Goal: Task Accomplishment & Management: Manage account settings

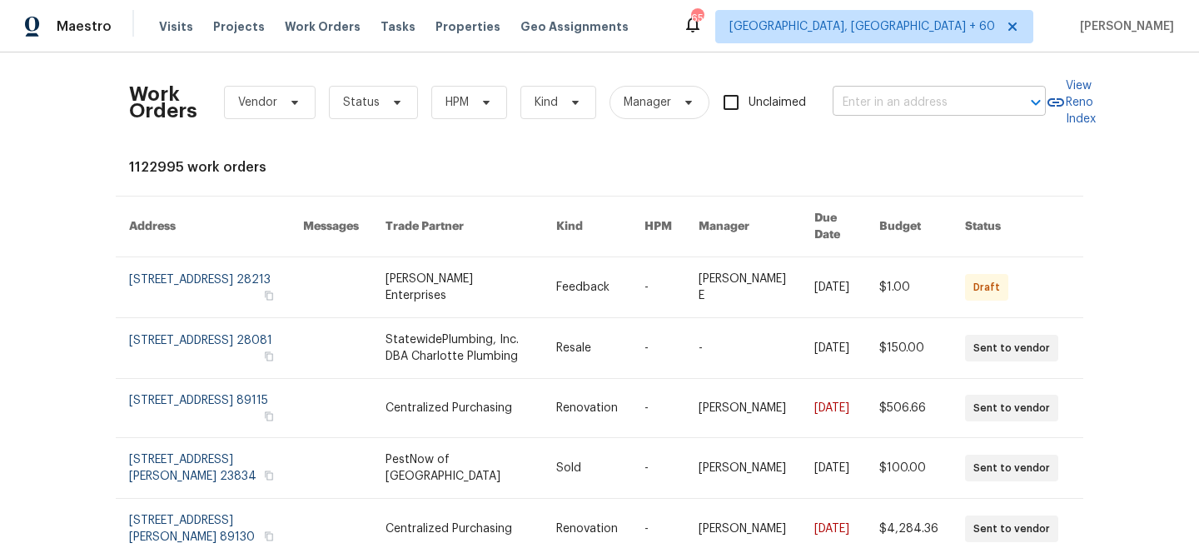
click at [941, 101] on input "text" at bounding box center [915, 103] width 166 height 26
paste input "[STREET_ADDRESS][PERSON_NAME]"
type input "[STREET_ADDRESS][PERSON_NAME]"
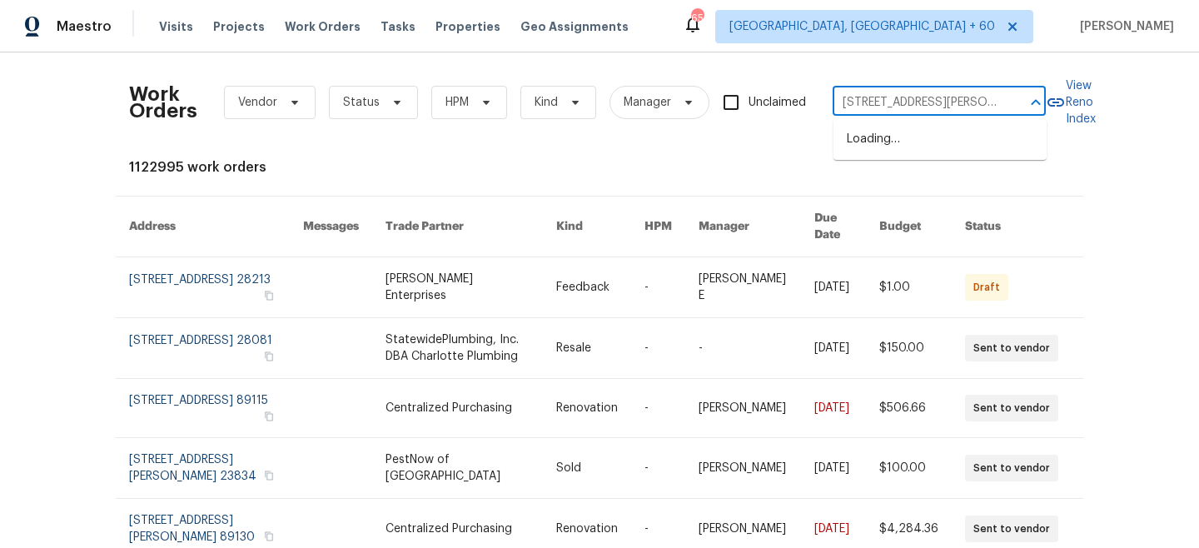
scroll to position [0, 53]
click at [925, 152] on li "[STREET_ADDRESS][PERSON_NAME]" at bounding box center [939, 148] width 213 height 45
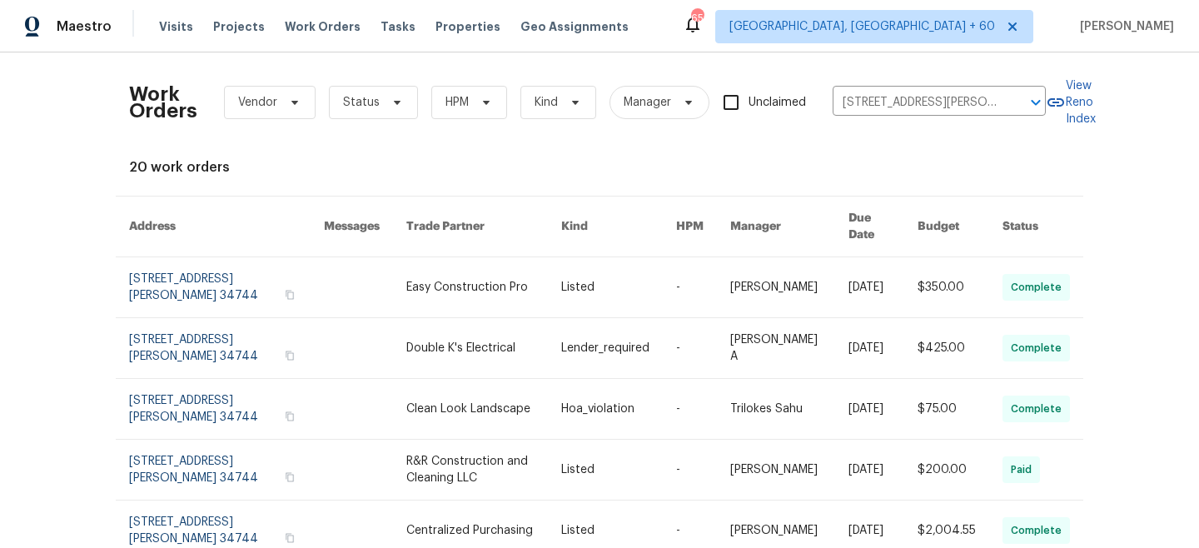
click at [578, 271] on link at bounding box center [618, 287] width 115 height 60
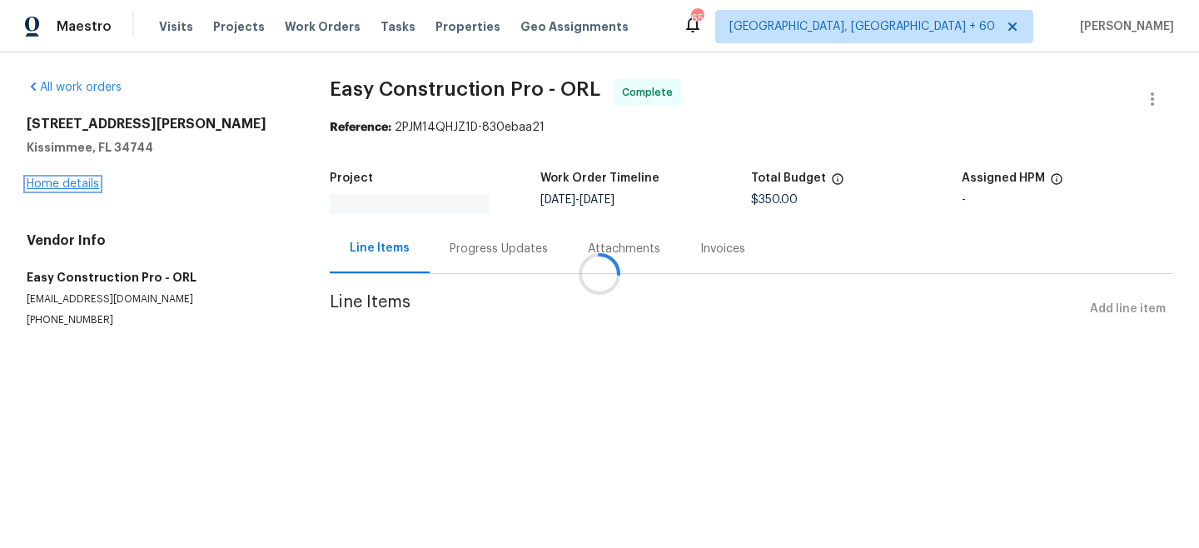
click at [67, 185] on link "Home details" at bounding box center [63, 184] width 72 height 12
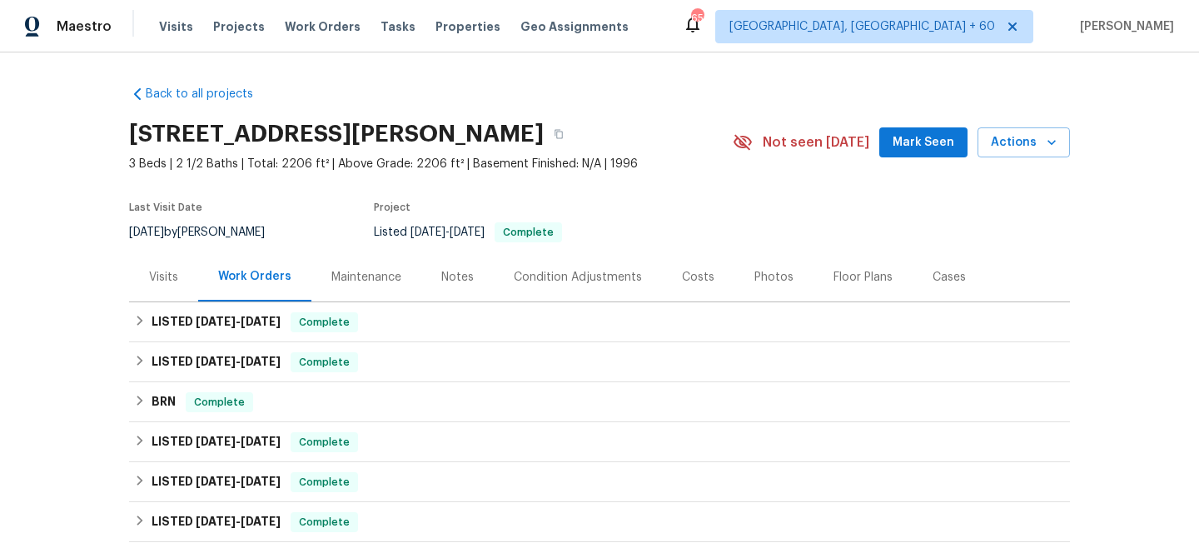
click at [353, 277] on div "Maintenance" at bounding box center [366, 277] width 70 height 17
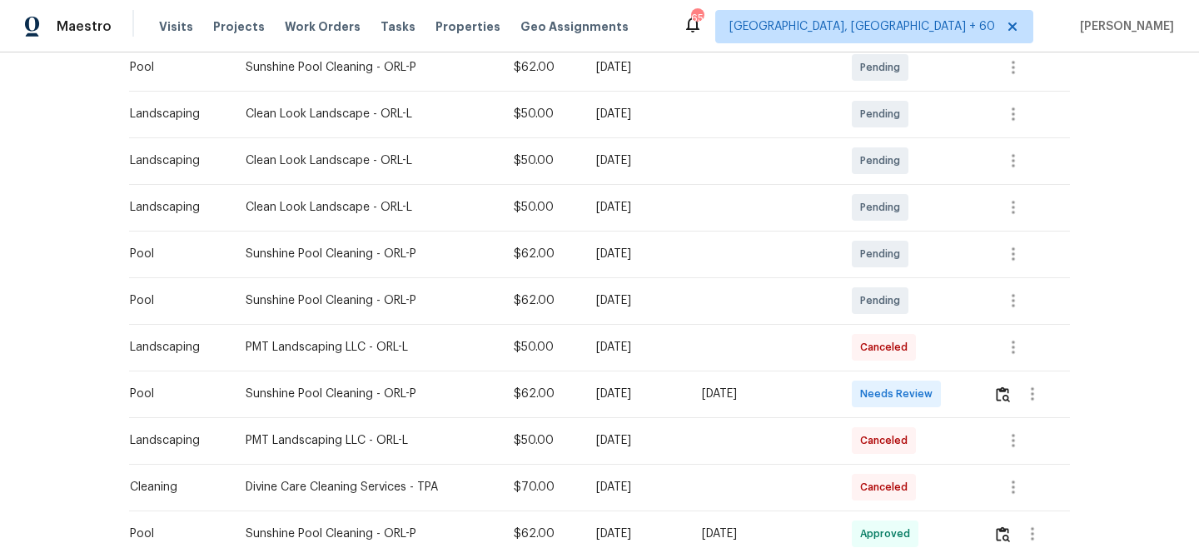
scroll to position [314, 0]
click at [300, 26] on span "Work Orders" at bounding box center [323, 26] width 76 height 17
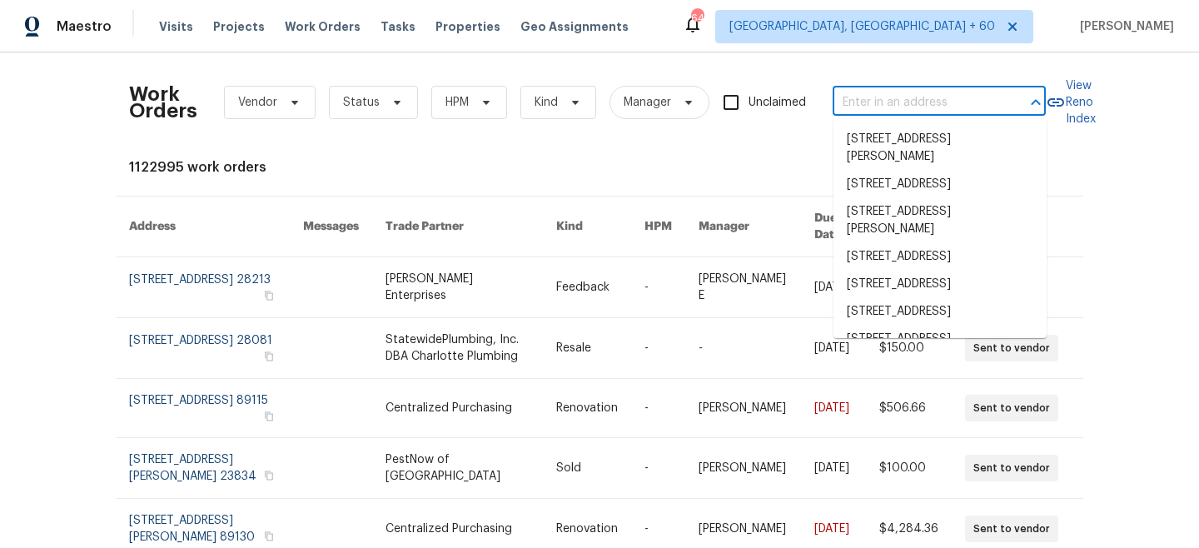
click at [915, 107] on input "text" at bounding box center [915, 103] width 166 height 26
paste input "[STREET_ADDRESS]"
type input "[STREET_ADDRESS]"
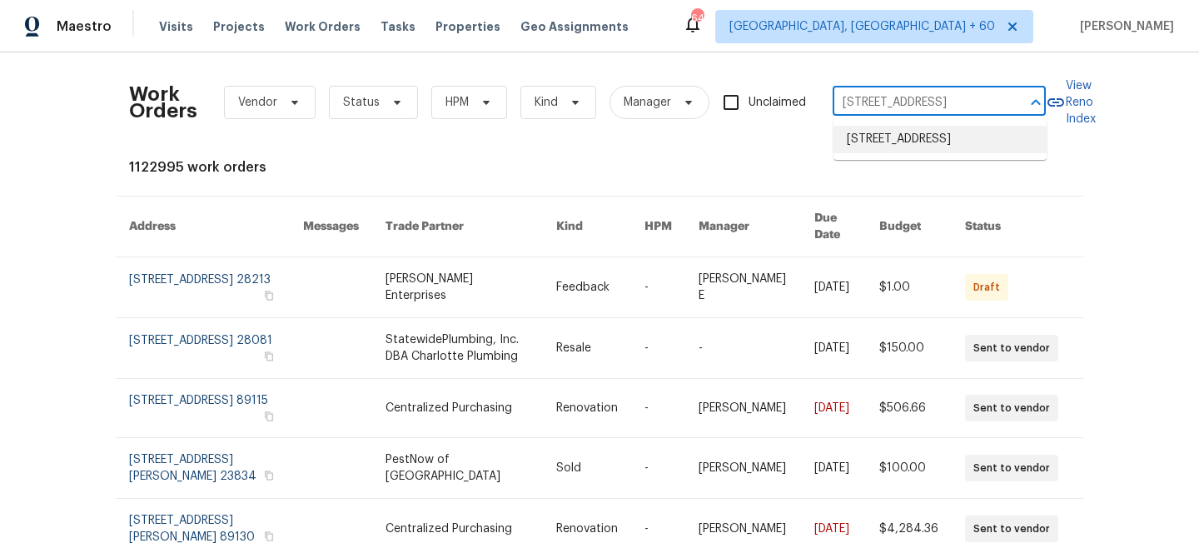
click at [904, 147] on li "[STREET_ADDRESS]" at bounding box center [939, 139] width 213 height 27
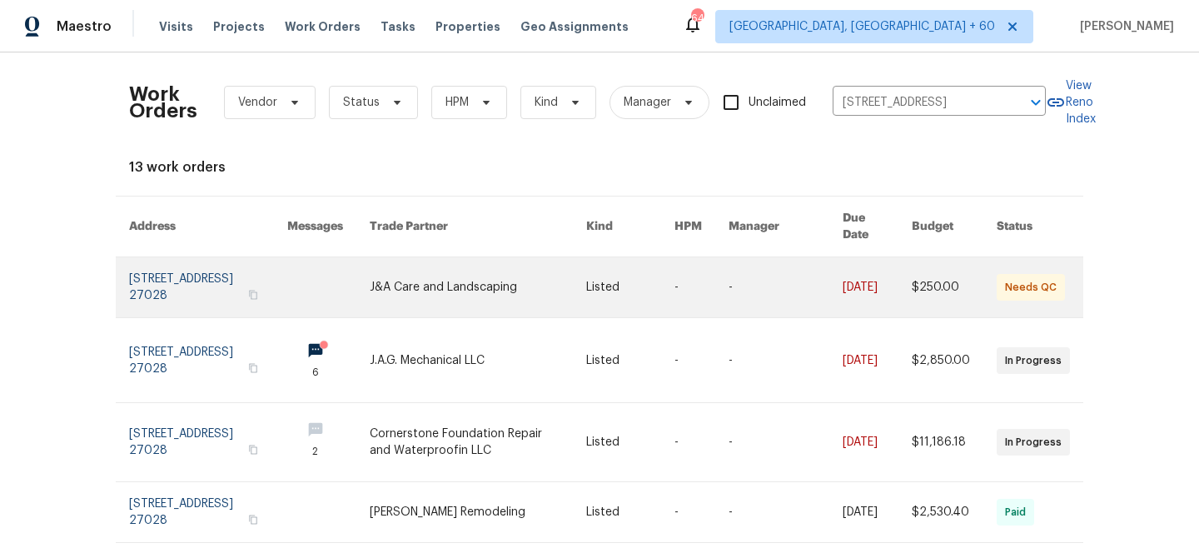
click at [549, 274] on link at bounding box center [478, 287] width 216 height 60
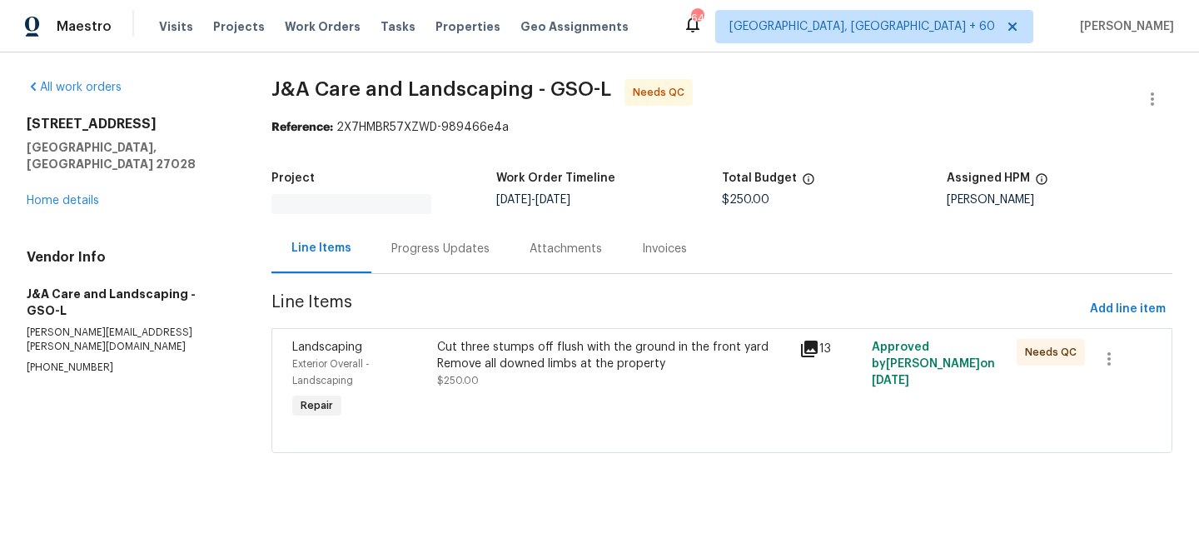
click at [48, 176] on div "[STREET_ADDRESS] Home details" at bounding box center [129, 162] width 205 height 93
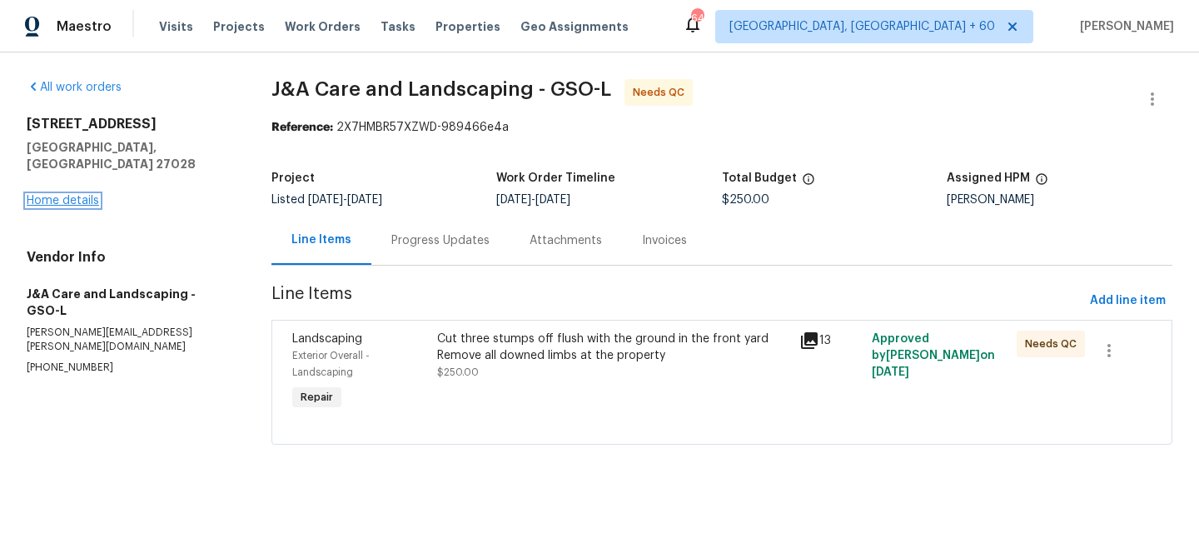
click at [48, 195] on link "Home details" at bounding box center [63, 201] width 72 height 12
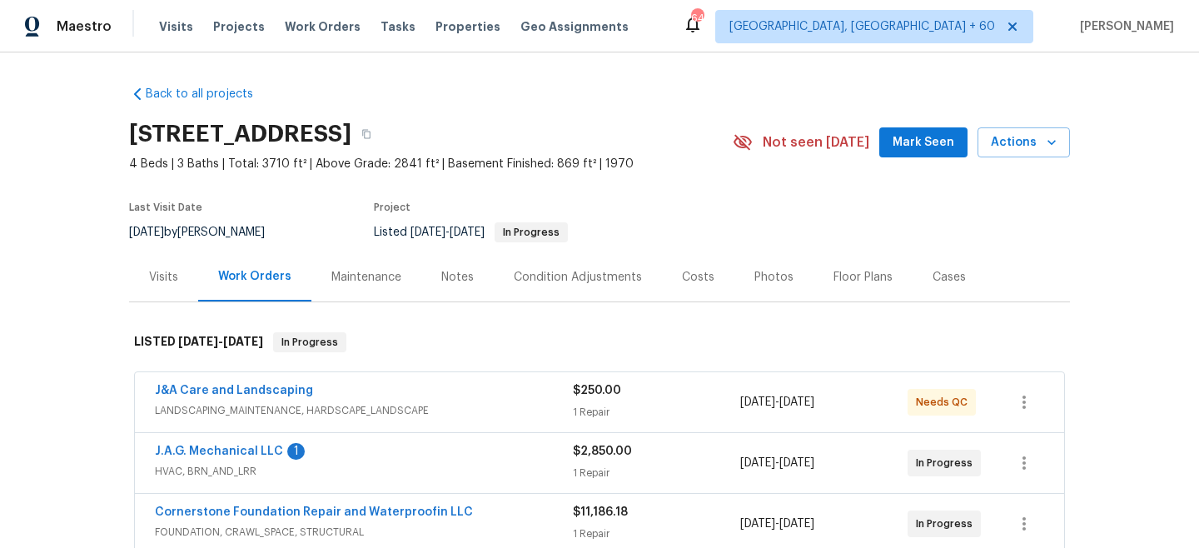
click at [331, 275] on div "Maintenance" at bounding box center [366, 277] width 70 height 17
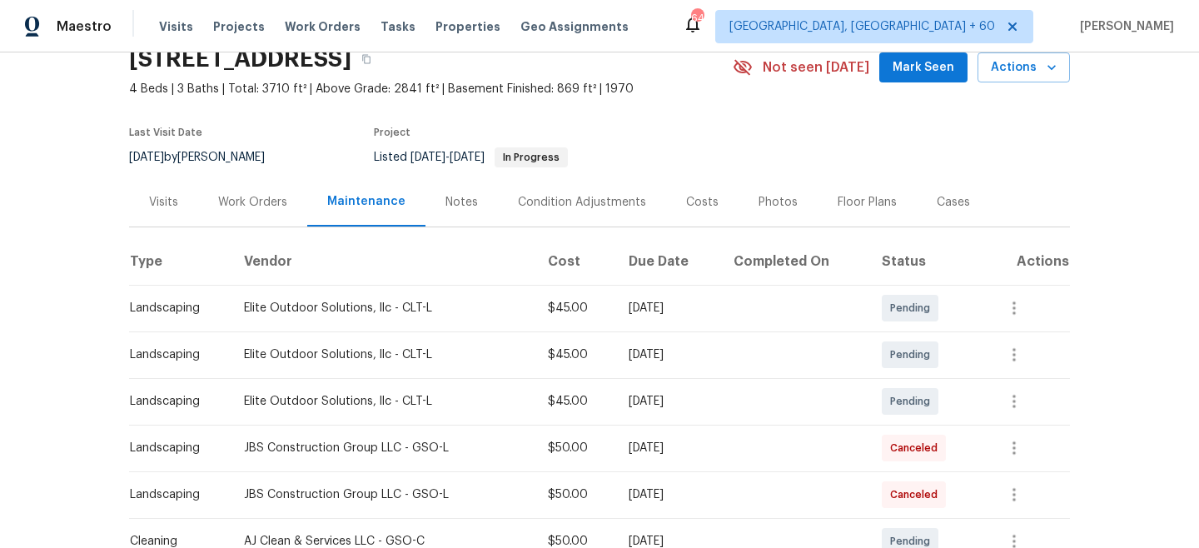
scroll to position [143, 0]
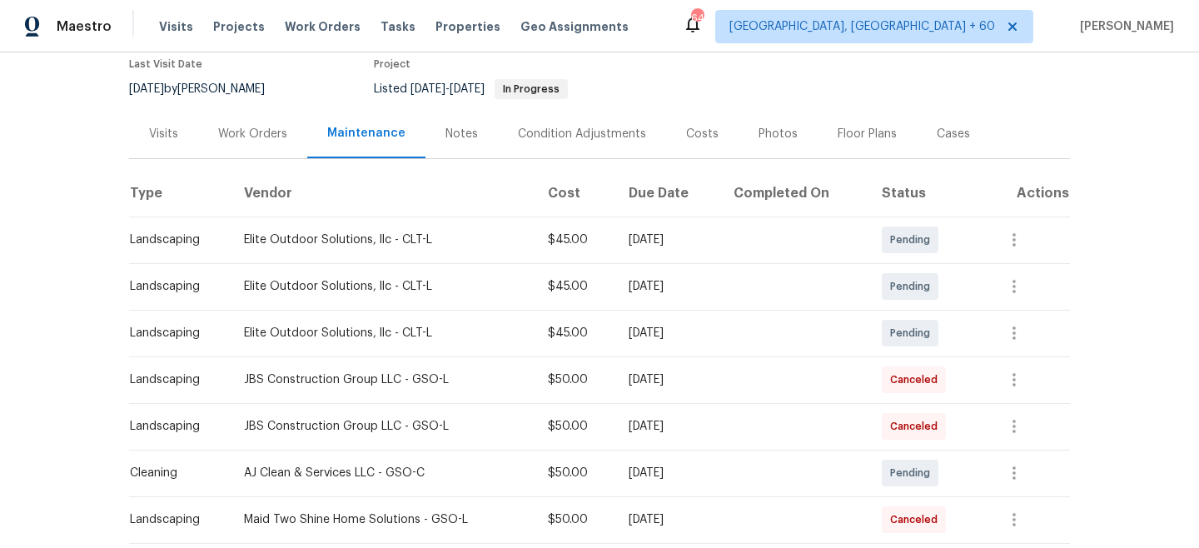
click at [305, 31] on span "Work Orders" at bounding box center [323, 26] width 76 height 17
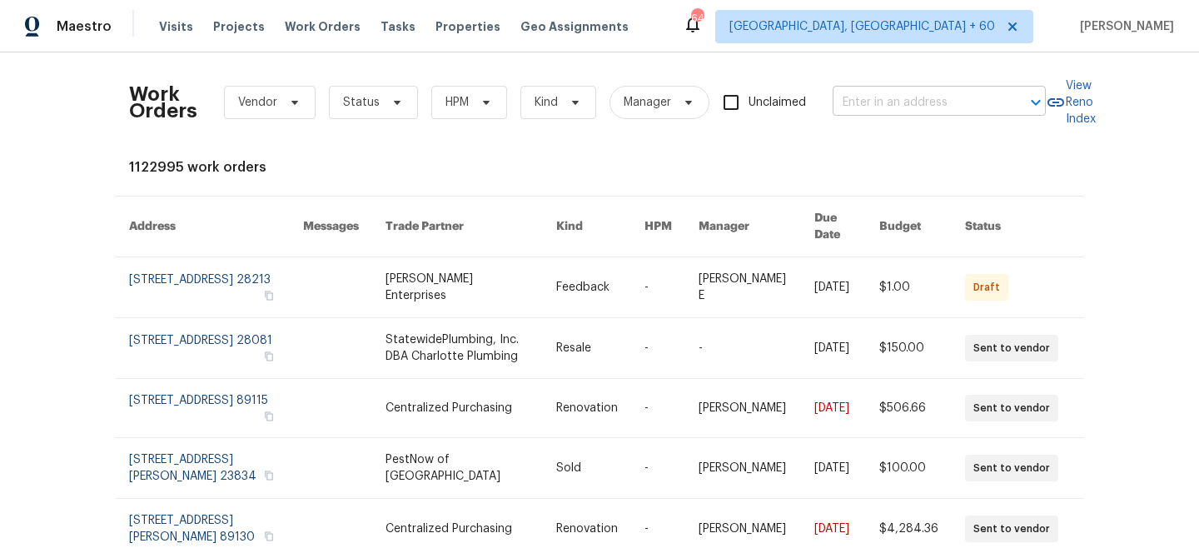
paste input "[STREET_ADDRESS]"
click at [911, 97] on input "text" at bounding box center [915, 103] width 166 height 26
type input "[STREET_ADDRESS]"
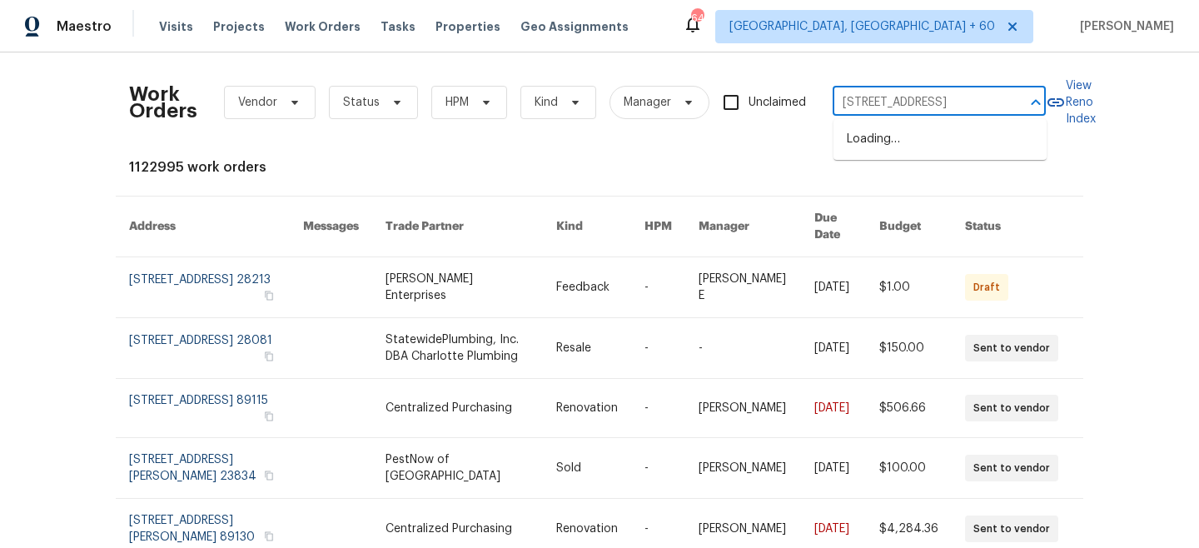
scroll to position [0, 79]
click at [921, 153] on li "[STREET_ADDRESS]" at bounding box center [939, 139] width 213 height 27
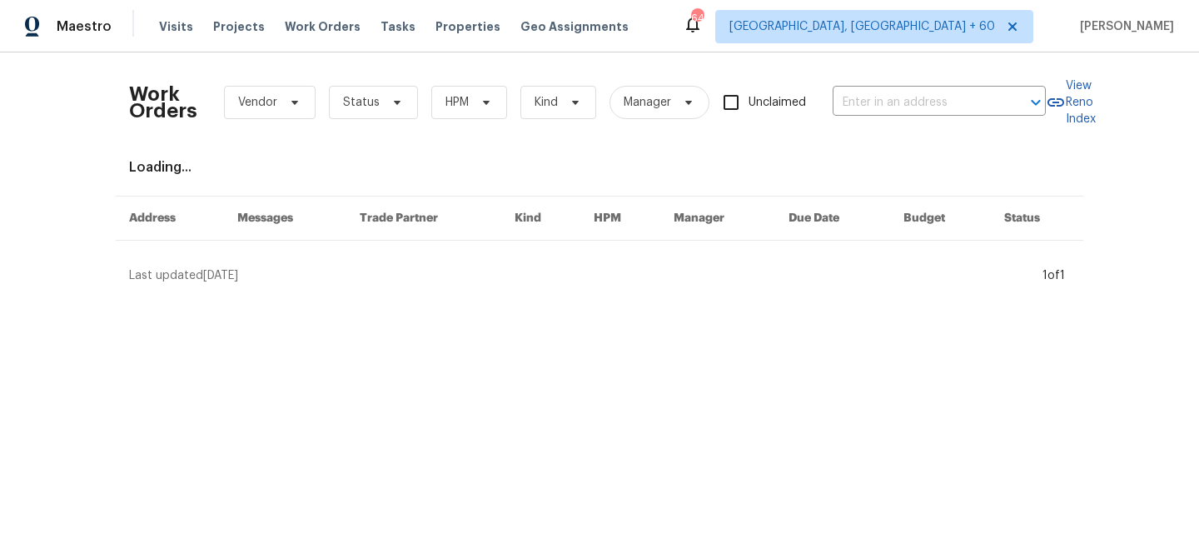
type input "[STREET_ADDRESS]"
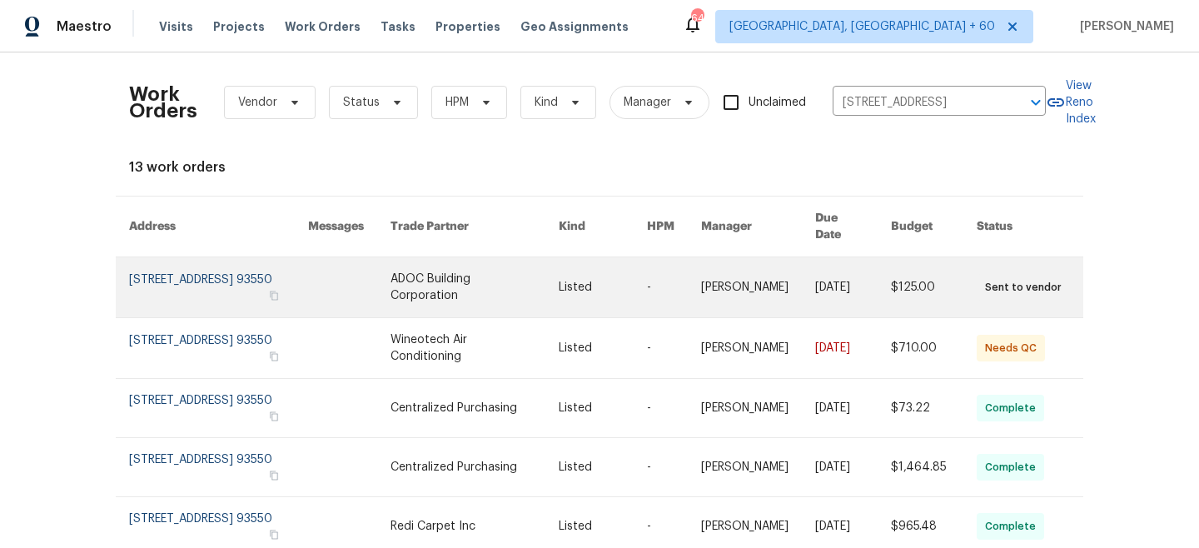
click at [500, 276] on link at bounding box center [474, 287] width 168 height 60
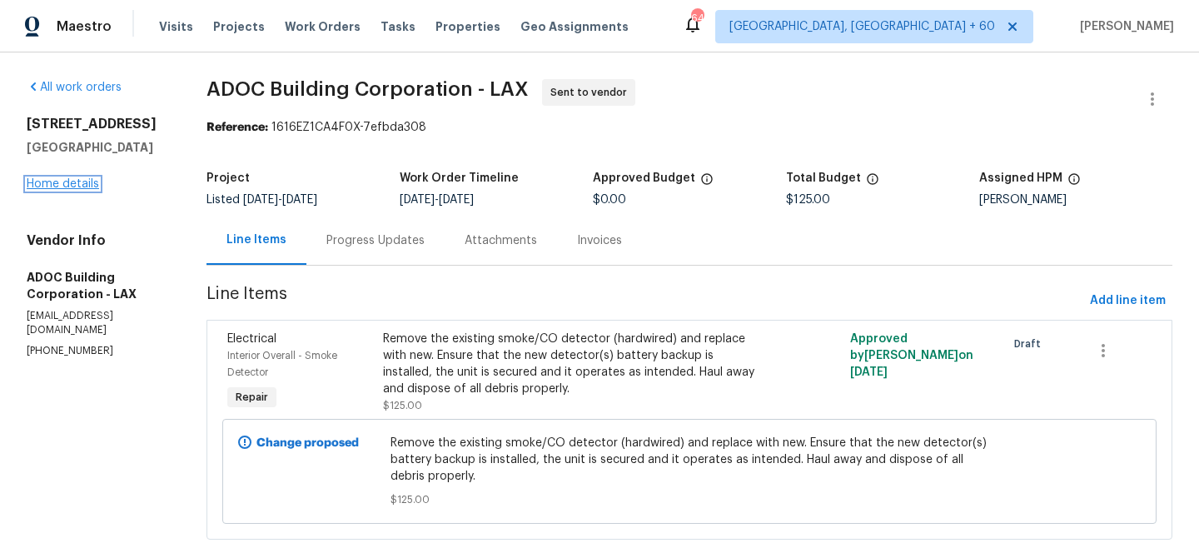
click at [67, 184] on link "Home details" at bounding box center [63, 184] width 72 height 12
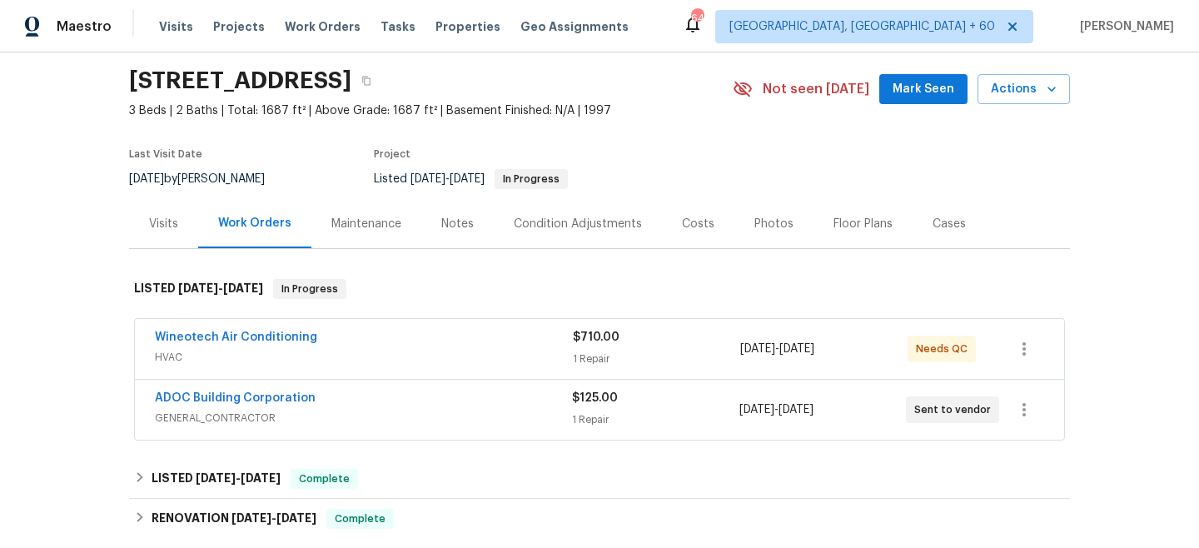
scroll to position [56, 0]
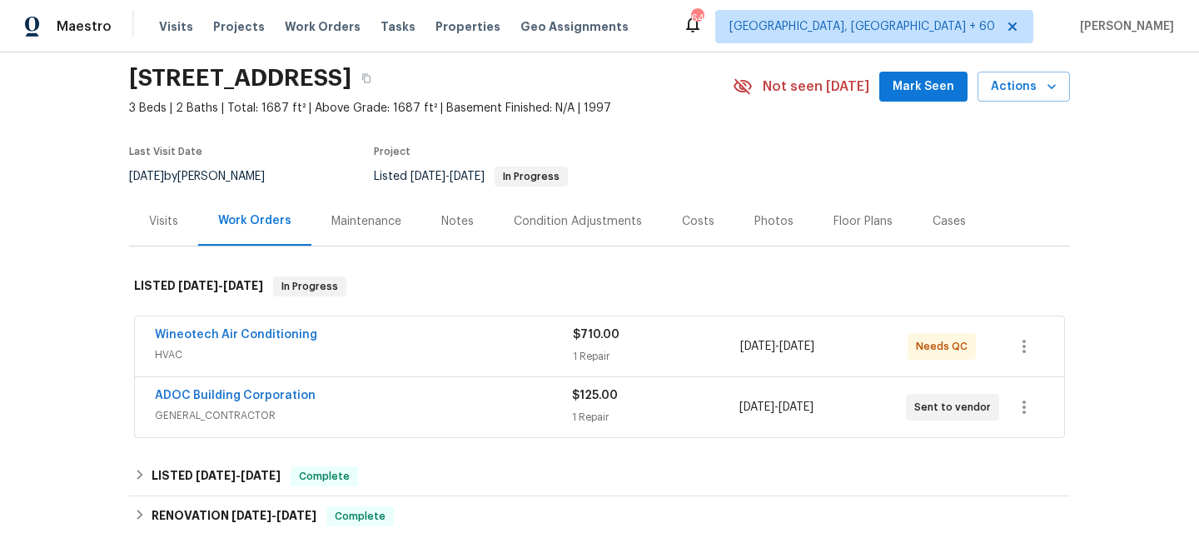
click at [368, 215] on div "Maintenance" at bounding box center [366, 221] width 70 height 17
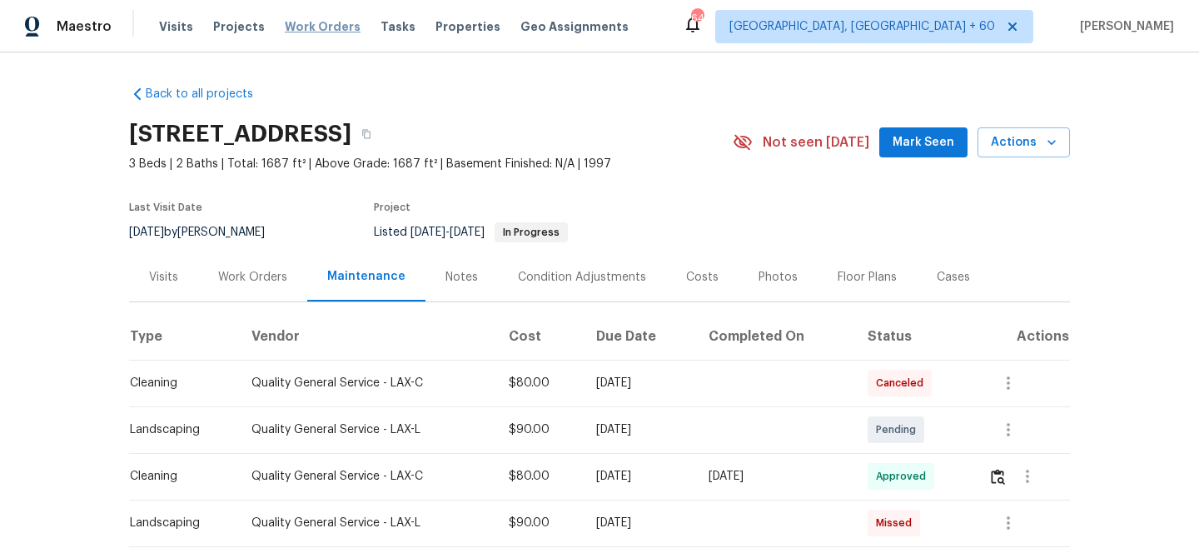
click at [310, 34] on span "Work Orders" at bounding box center [323, 26] width 76 height 17
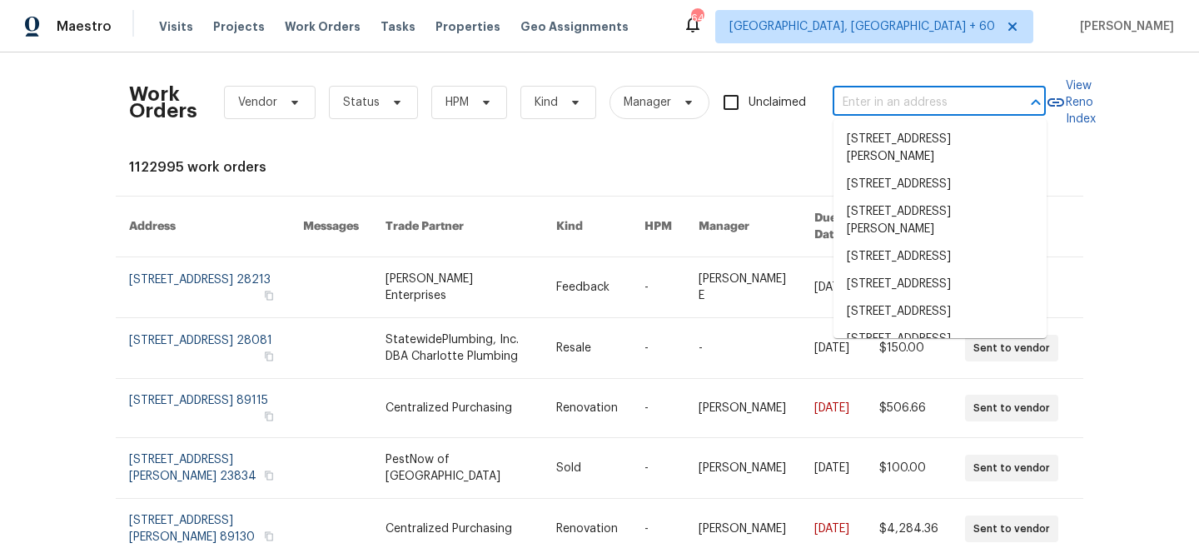
click at [902, 105] on input "text" at bounding box center [915, 103] width 166 height 26
paste input "[STREET_ADDRESS]"
type input "[STREET_ADDRESS]"
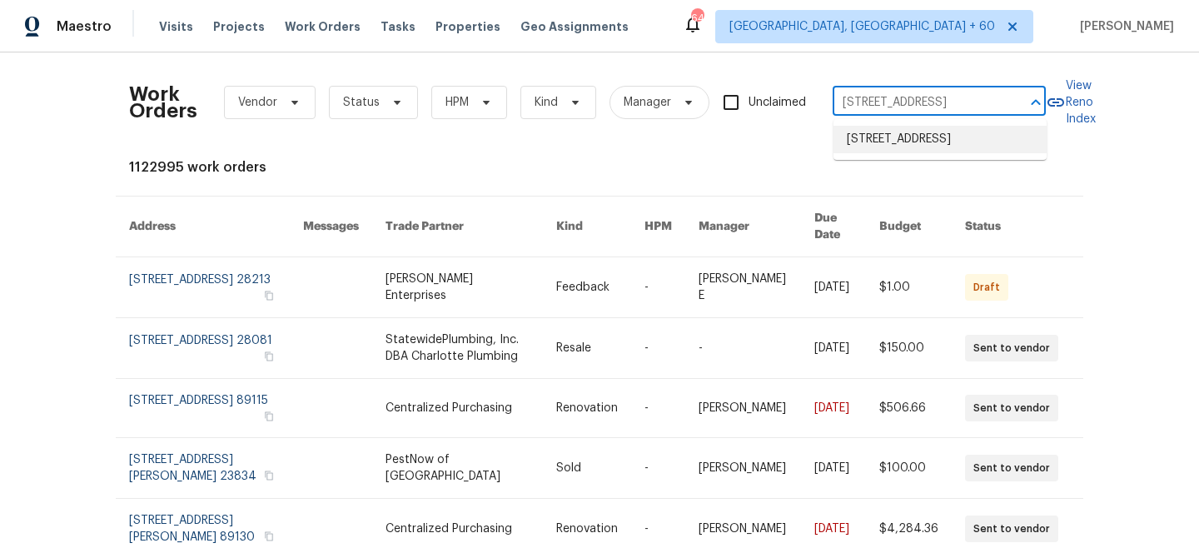
click at [891, 153] on li "[STREET_ADDRESS]" at bounding box center [939, 139] width 213 height 27
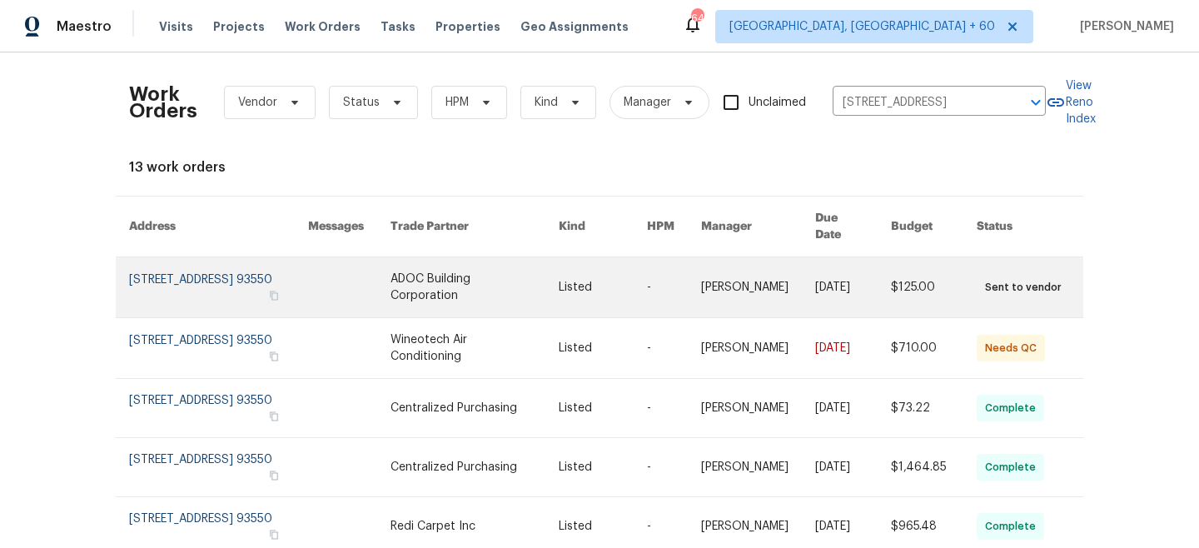
click at [529, 268] on link at bounding box center [474, 287] width 168 height 60
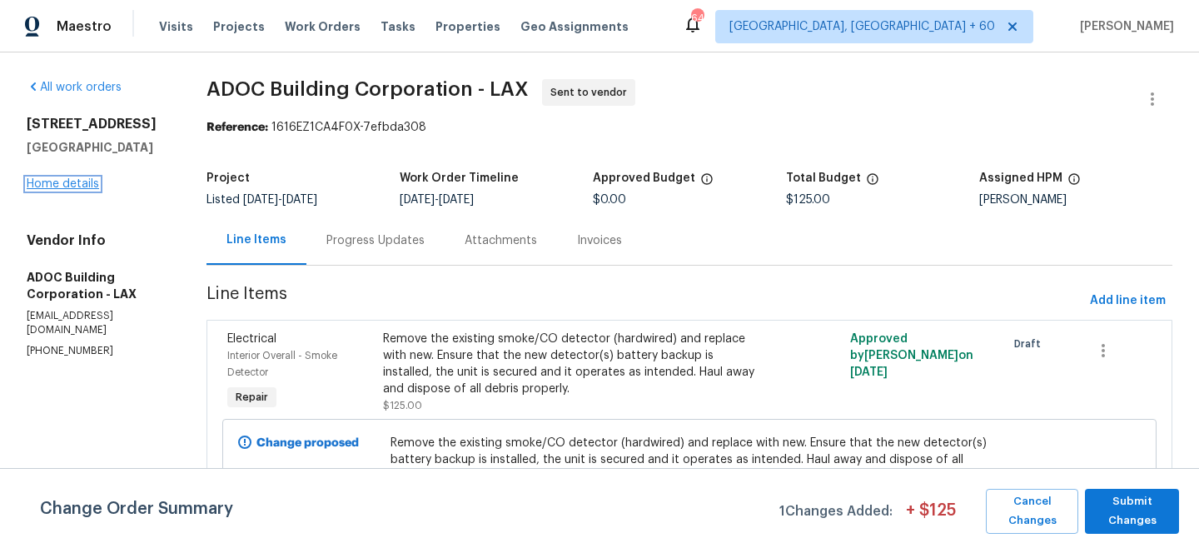
click at [57, 179] on link "Home details" at bounding box center [63, 184] width 72 height 12
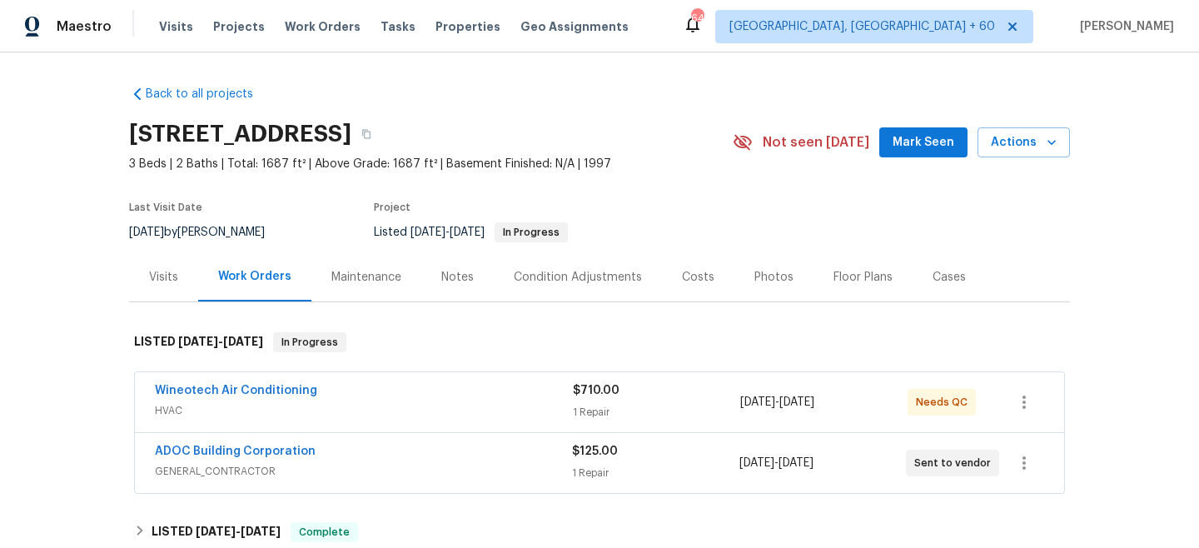
click at [369, 280] on div "Maintenance" at bounding box center [366, 277] width 70 height 17
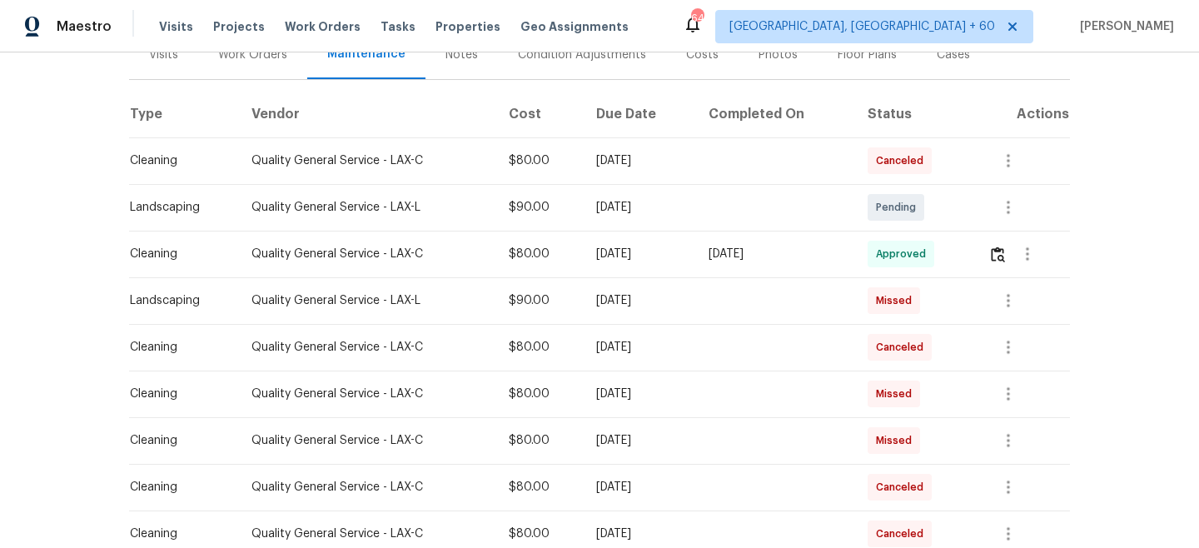
scroll to position [215, 0]
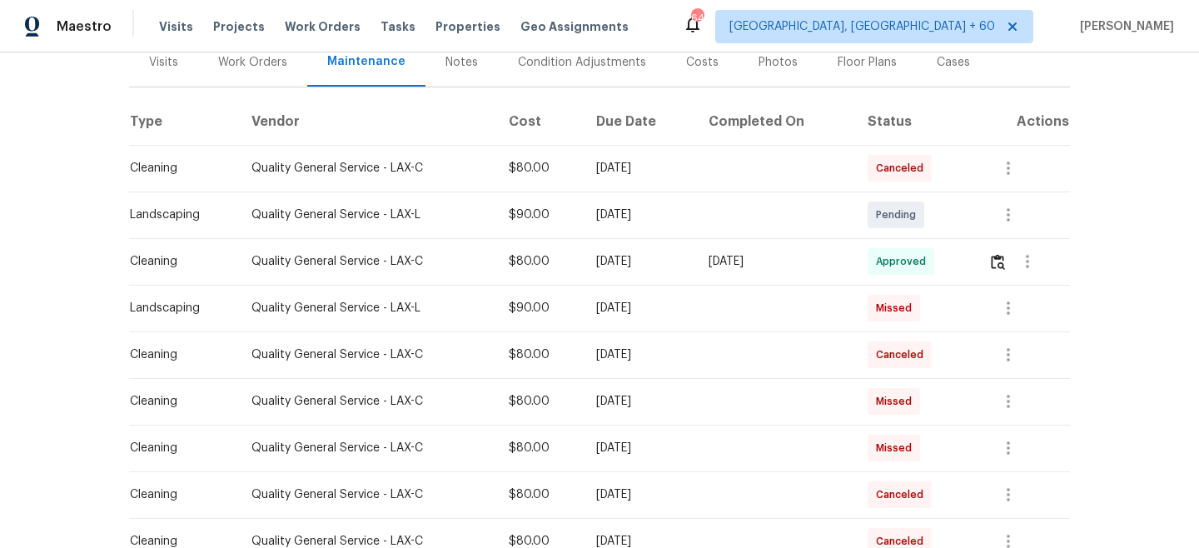
drag, startPoint x: 315, startPoint y: 24, endPoint x: 664, endPoint y: 39, distance: 349.1
click at [315, 24] on span "Work Orders" at bounding box center [323, 26] width 76 height 17
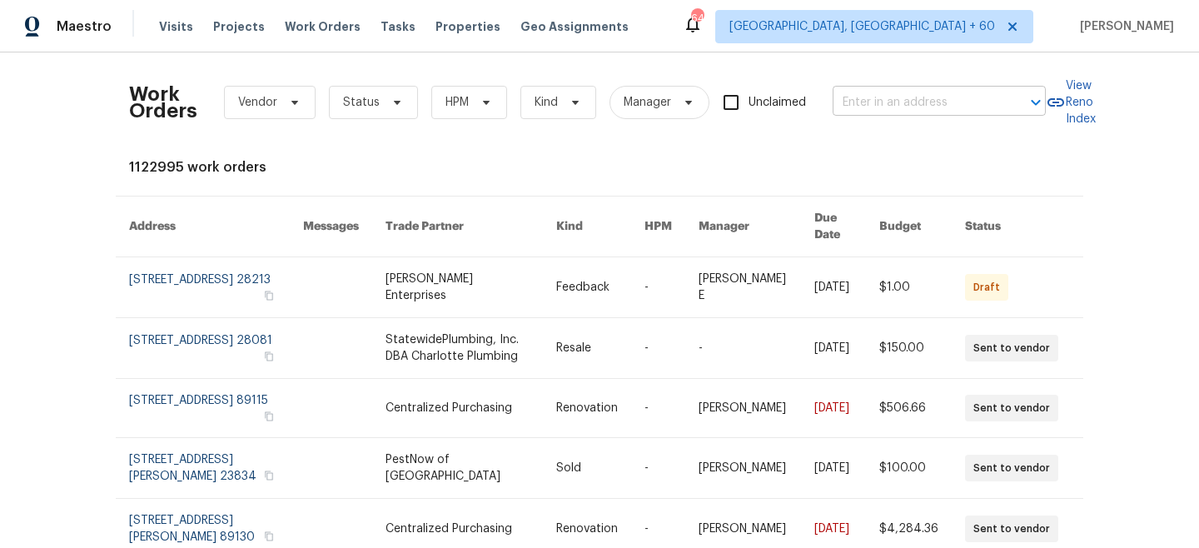
click at [900, 92] on input "text" at bounding box center [915, 103] width 166 height 26
paste input "[STREET_ADDRESS]"
type input "[STREET_ADDRESS]"
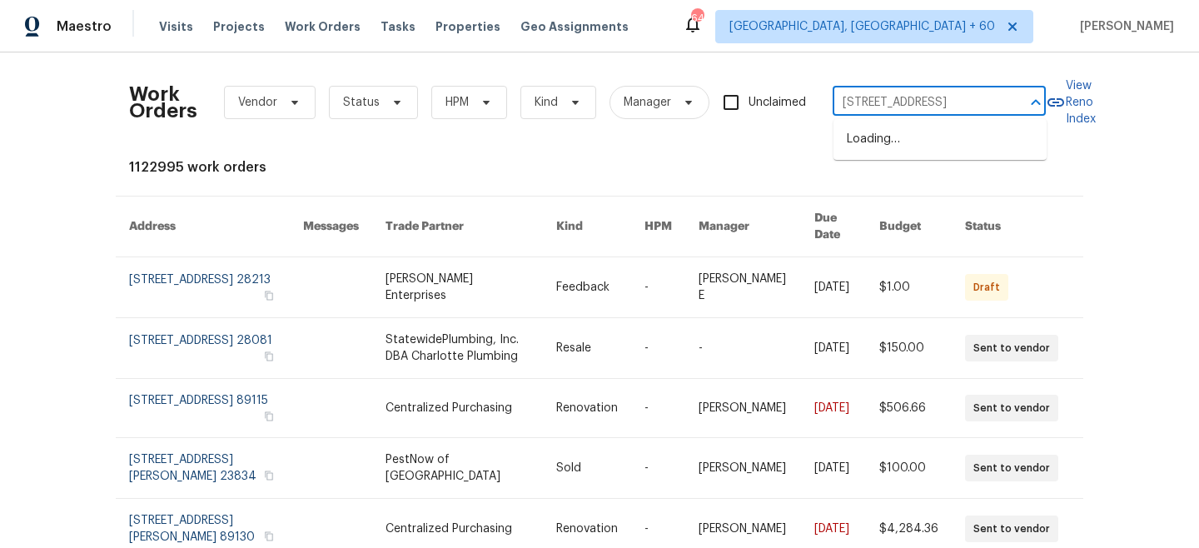
scroll to position [0, 40]
click at [927, 145] on li "[STREET_ADDRESS]" at bounding box center [939, 139] width 213 height 27
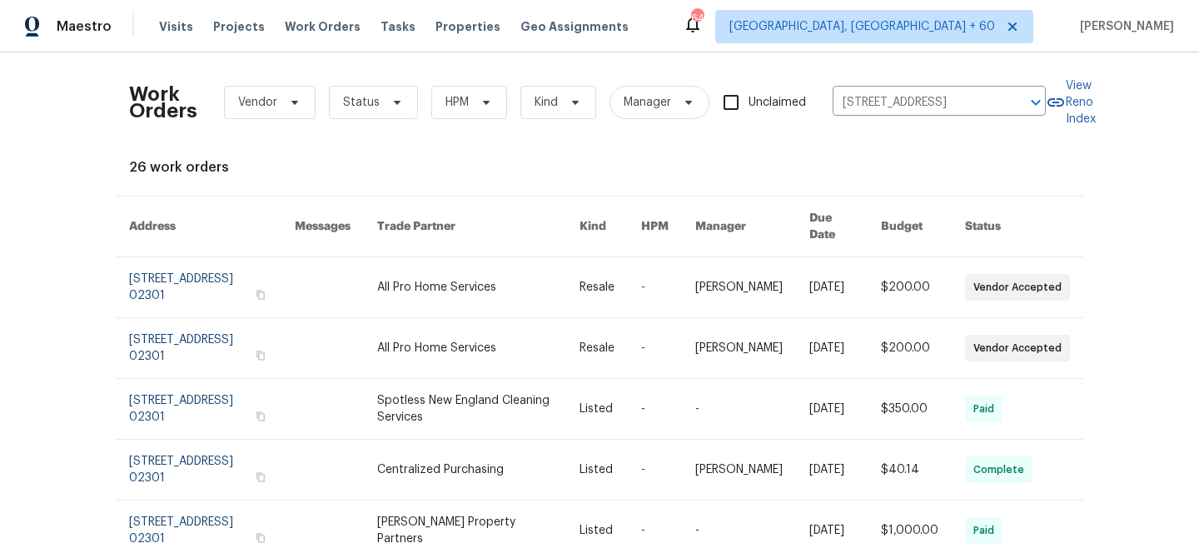
click at [497, 276] on link at bounding box center [477, 287] width 201 height 60
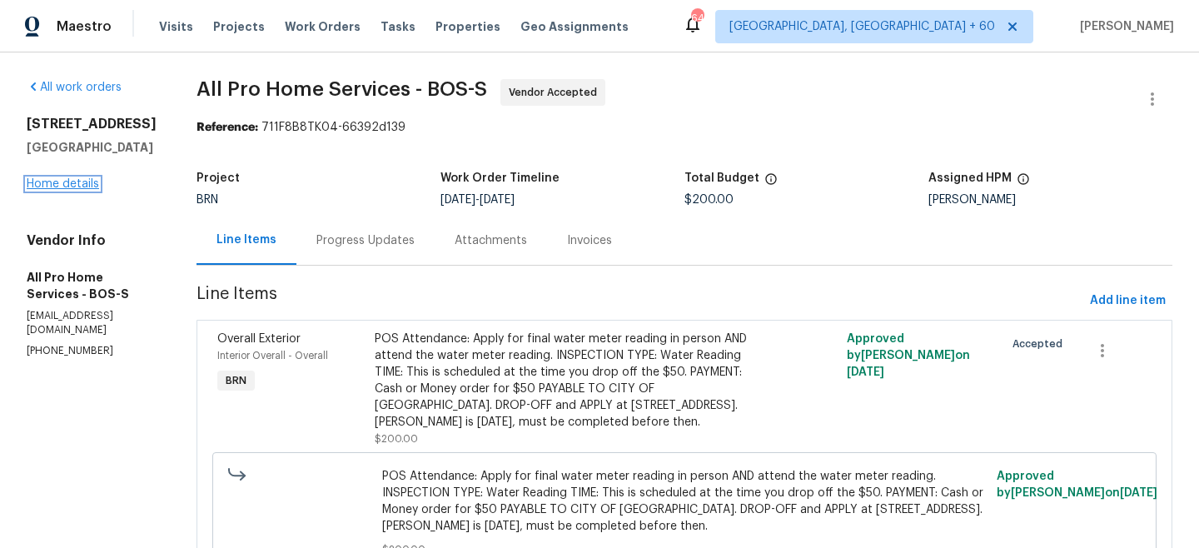
click at [66, 184] on link "Home details" at bounding box center [63, 184] width 72 height 12
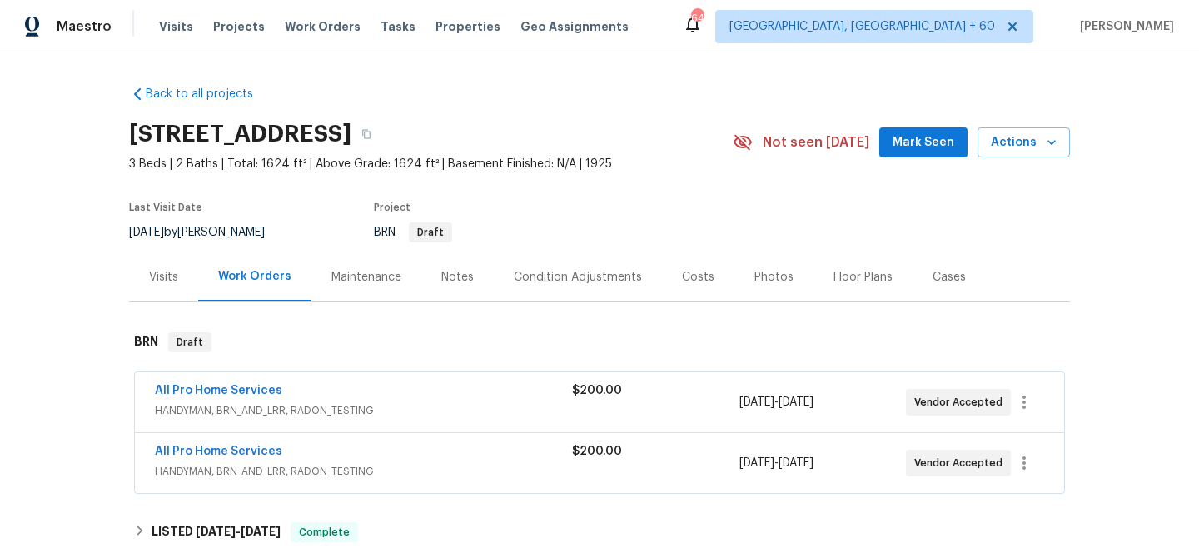
click at [356, 281] on div "Maintenance" at bounding box center [366, 277] width 70 height 17
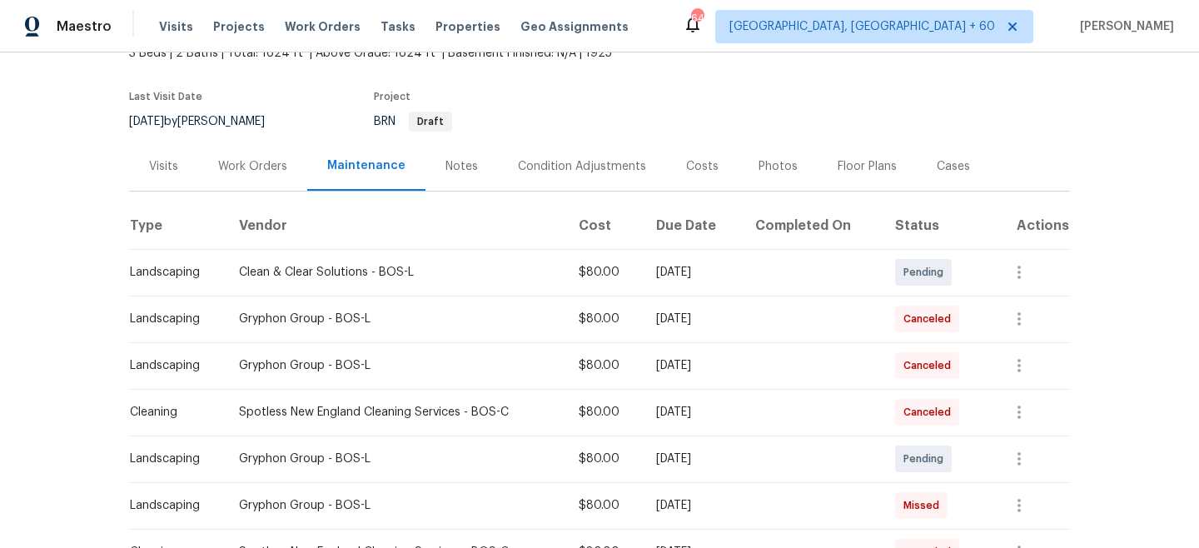
scroll to position [115, 0]
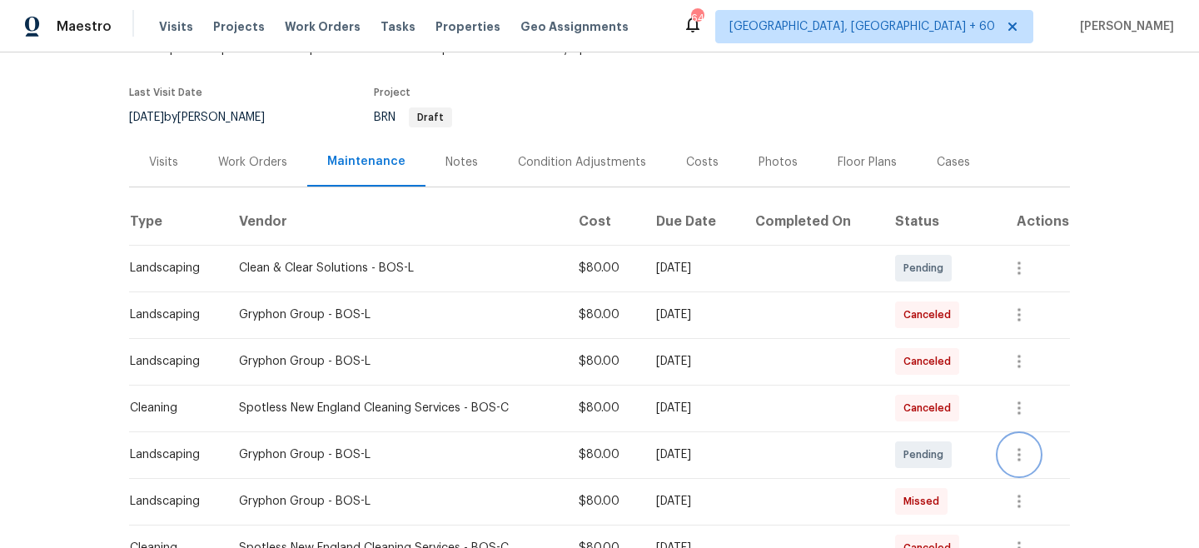
click at [1025, 453] on icon "button" at bounding box center [1019, 454] width 20 height 20
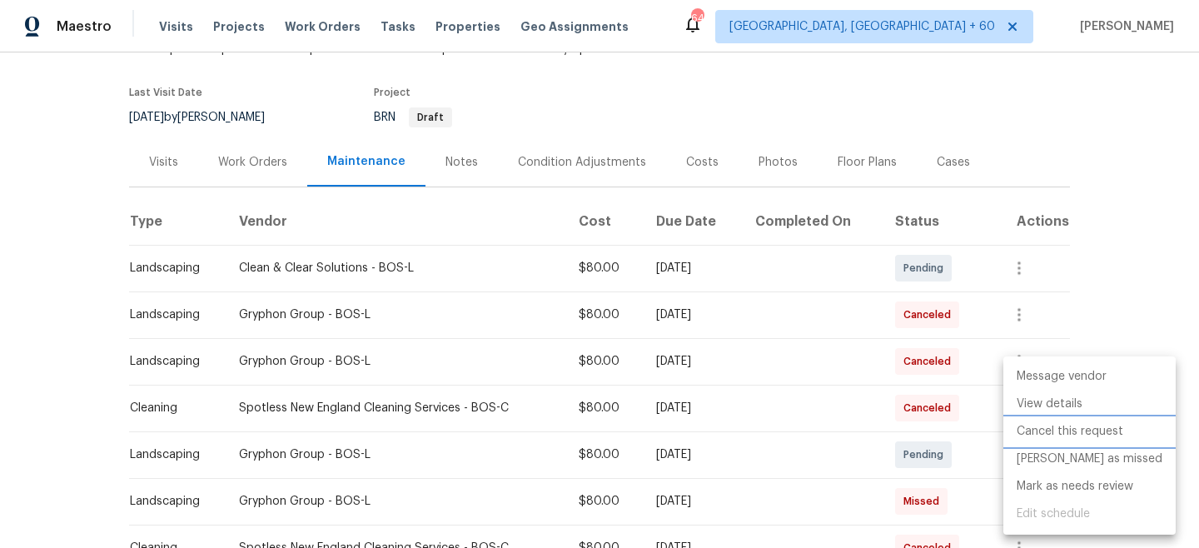
click at [1061, 434] on li "Cancel this request" at bounding box center [1089, 431] width 172 height 27
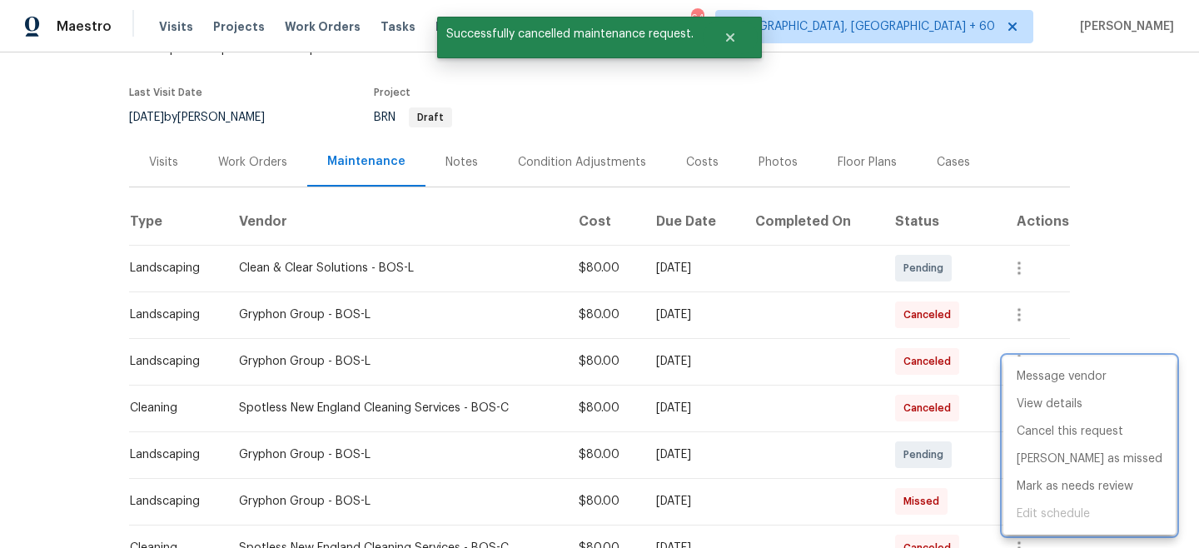
click at [1123, 275] on div at bounding box center [599, 274] width 1199 height 548
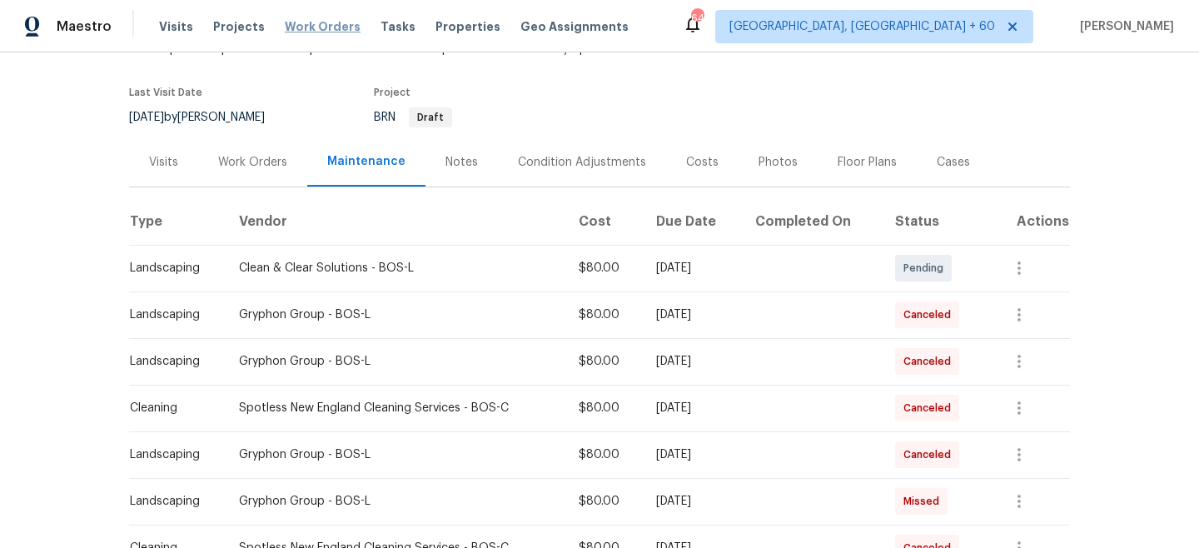
click at [306, 31] on span "Work Orders" at bounding box center [323, 26] width 76 height 17
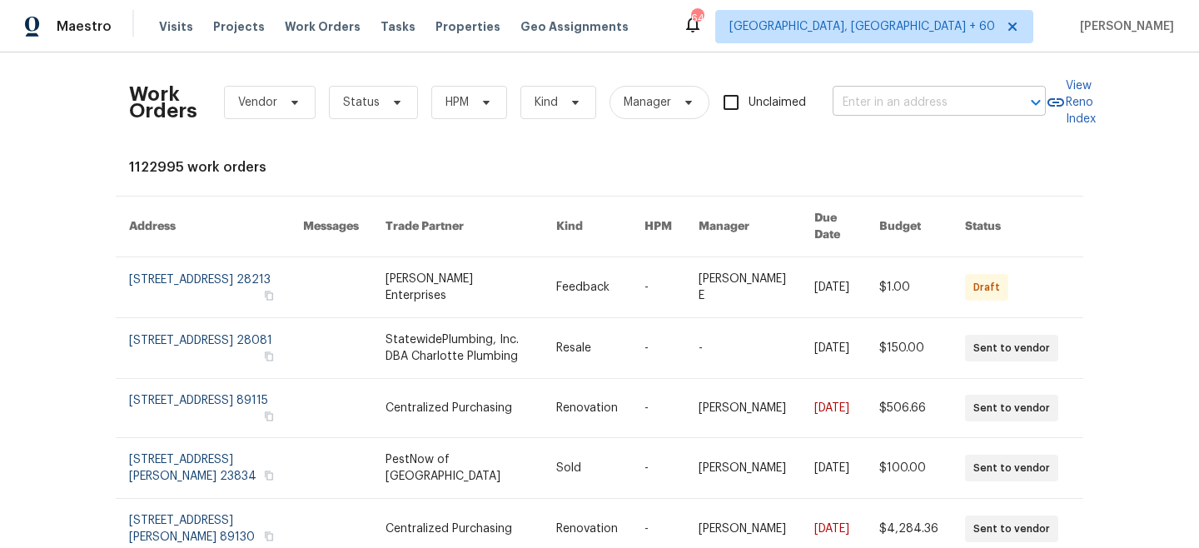
click at [916, 98] on input "text" at bounding box center [915, 103] width 166 height 26
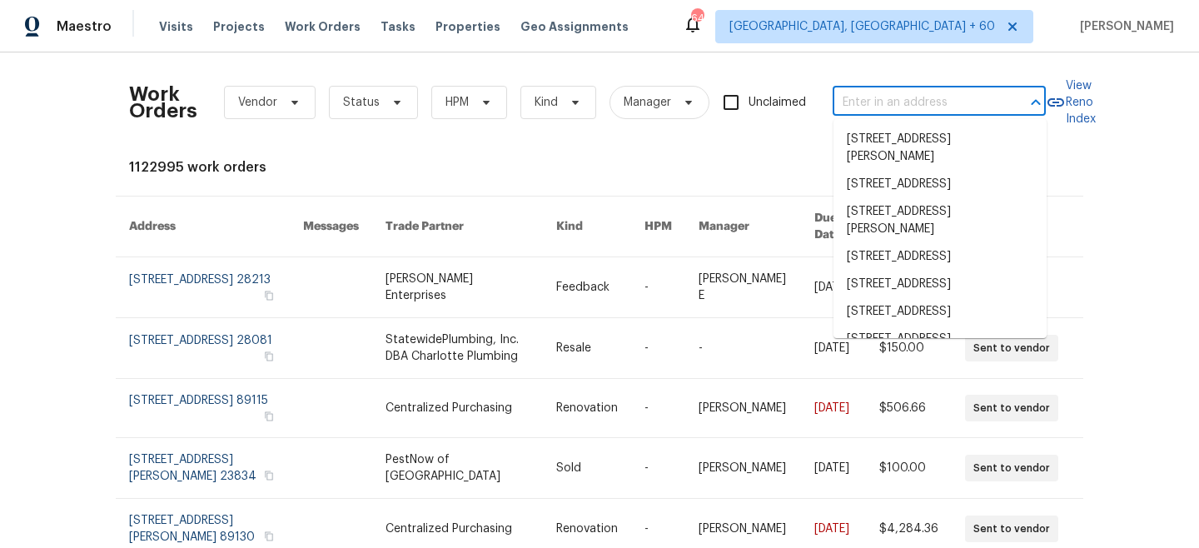
paste input "[STREET_ADDRESS]"
type input "[STREET_ADDRESS]"
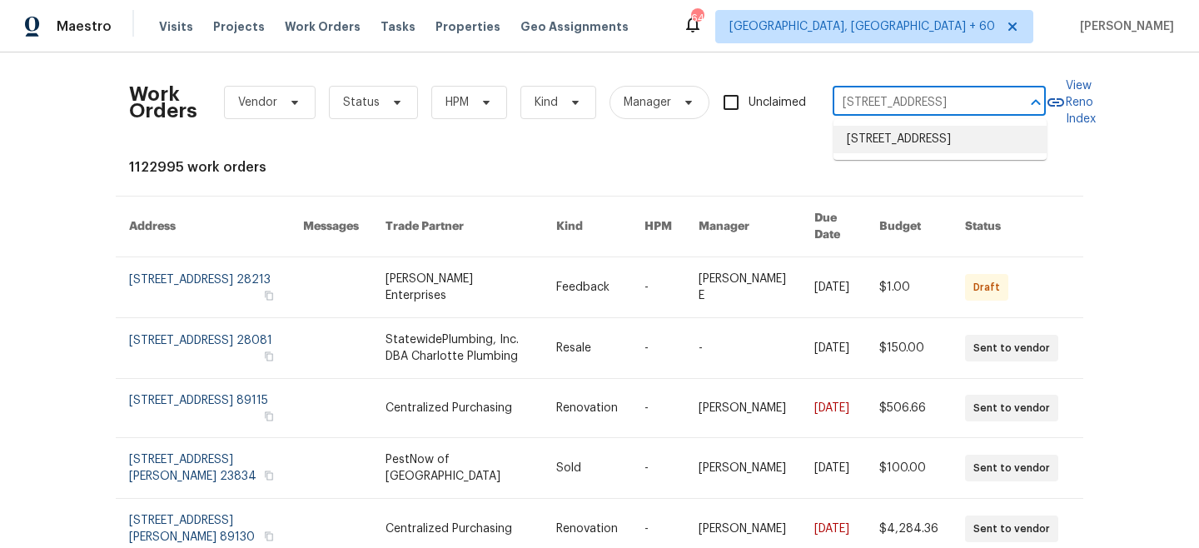
click at [914, 153] on li "[STREET_ADDRESS]" at bounding box center [939, 139] width 213 height 27
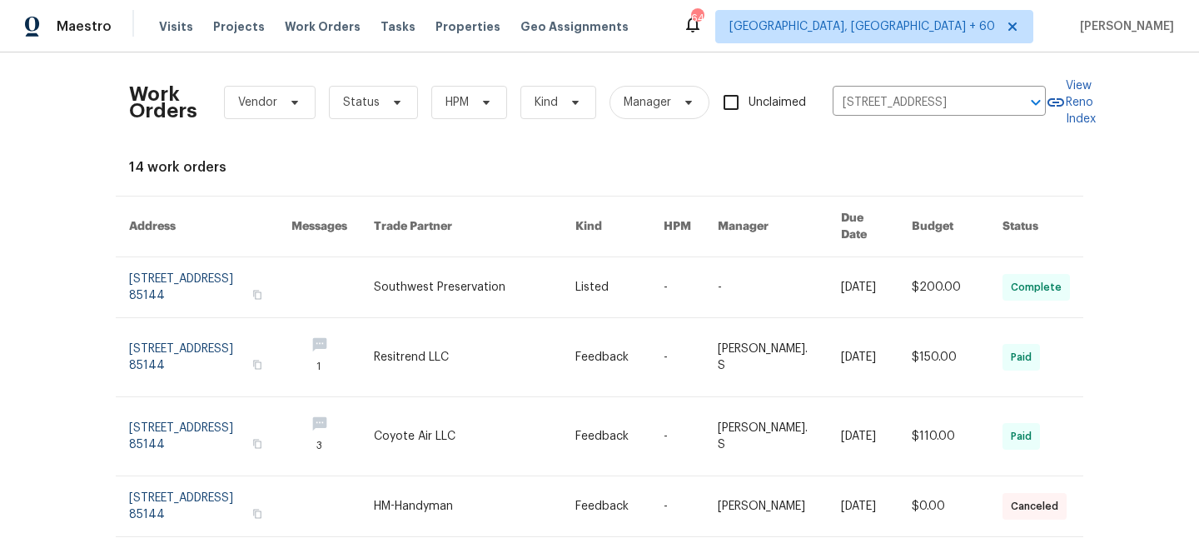
click at [491, 271] on link at bounding box center [475, 287] width 202 height 60
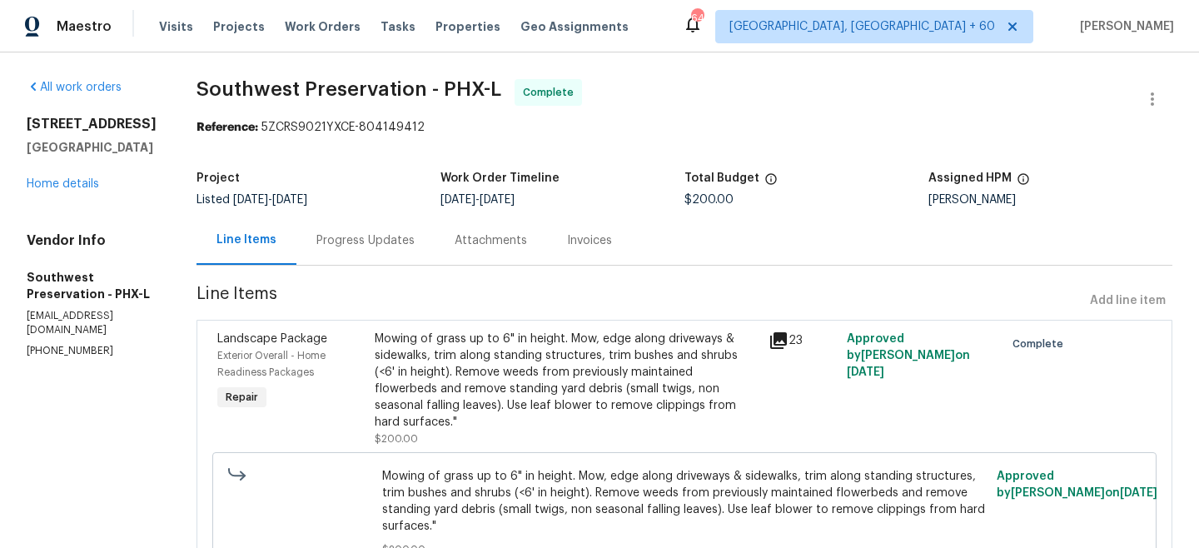
click at [86, 156] on h5 "[GEOGRAPHIC_DATA]" at bounding box center [92, 147] width 130 height 17
click at [61, 190] on link "Home details" at bounding box center [63, 184] width 72 height 12
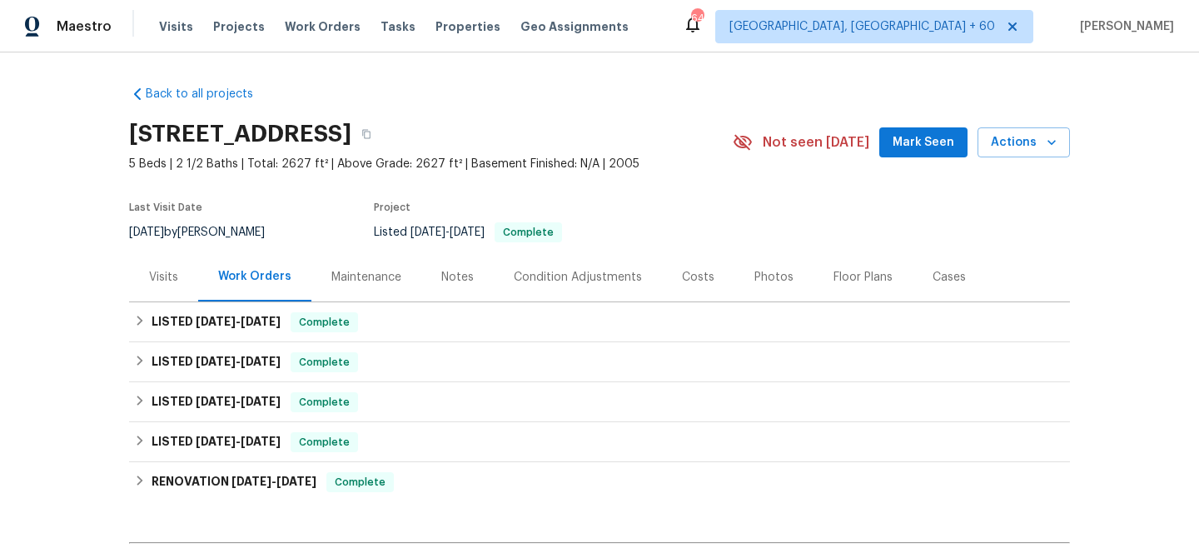
click at [351, 262] on div "Maintenance" at bounding box center [366, 276] width 110 height 49
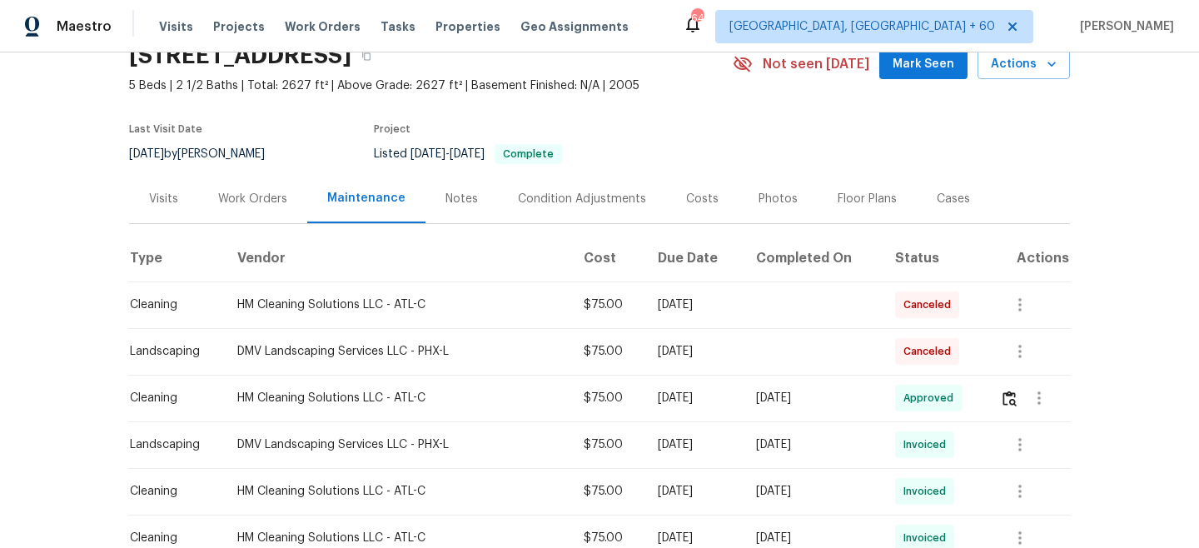
scroll to position [81, 0]
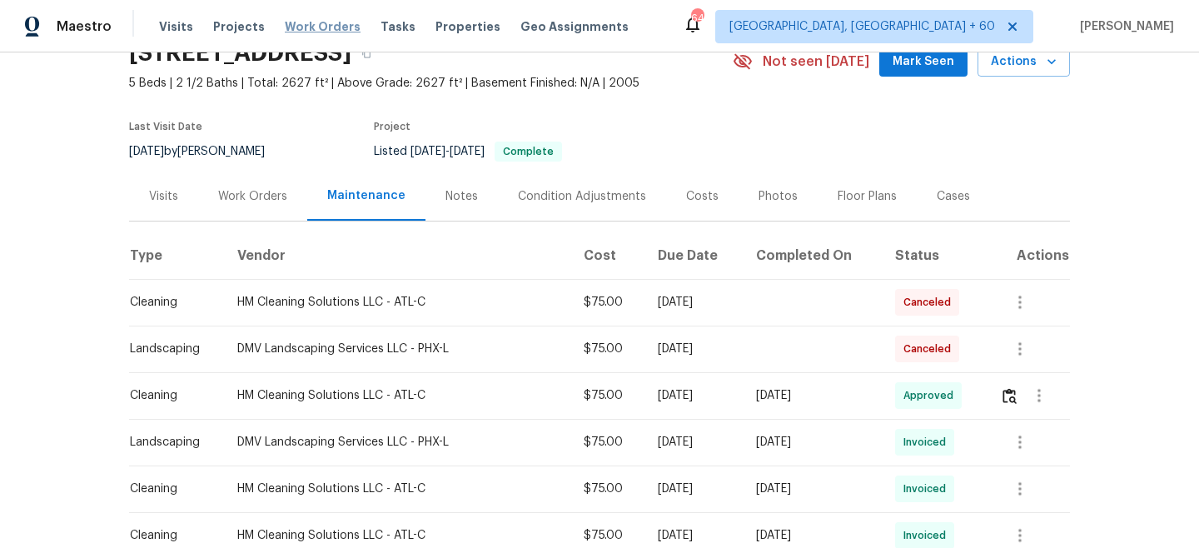
click at [313, 26] on span "Work Orders" at bounding box center [323, 26] width 76 height 17
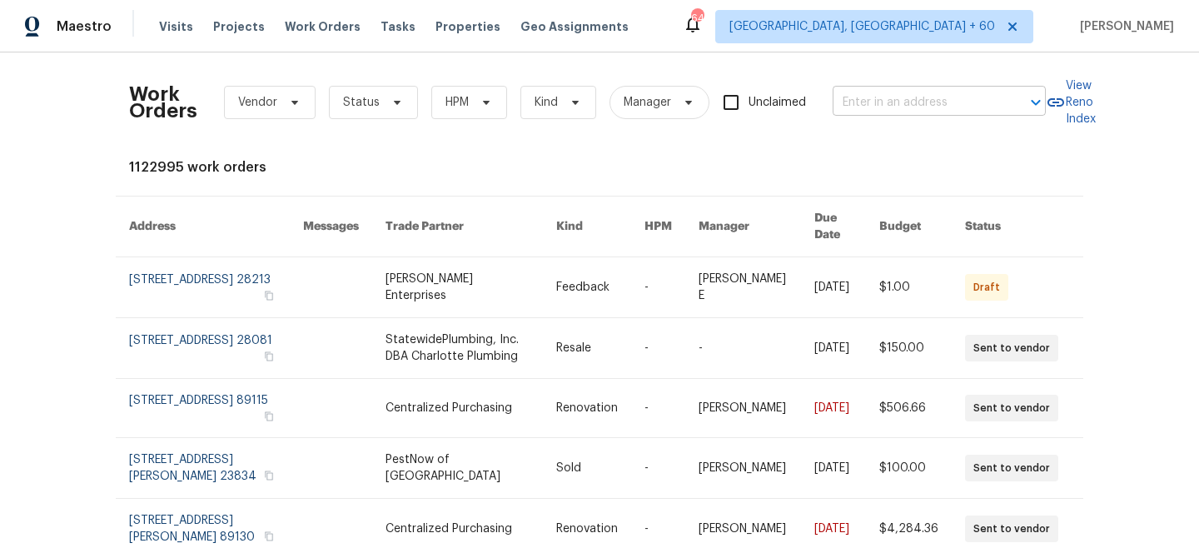
click at [878, 114] on input "text" at bounding box center [915, 103] width 166 height 26
paste input "[STREET_ADDRESS]"
type input "[STREET_ADDRESS]"
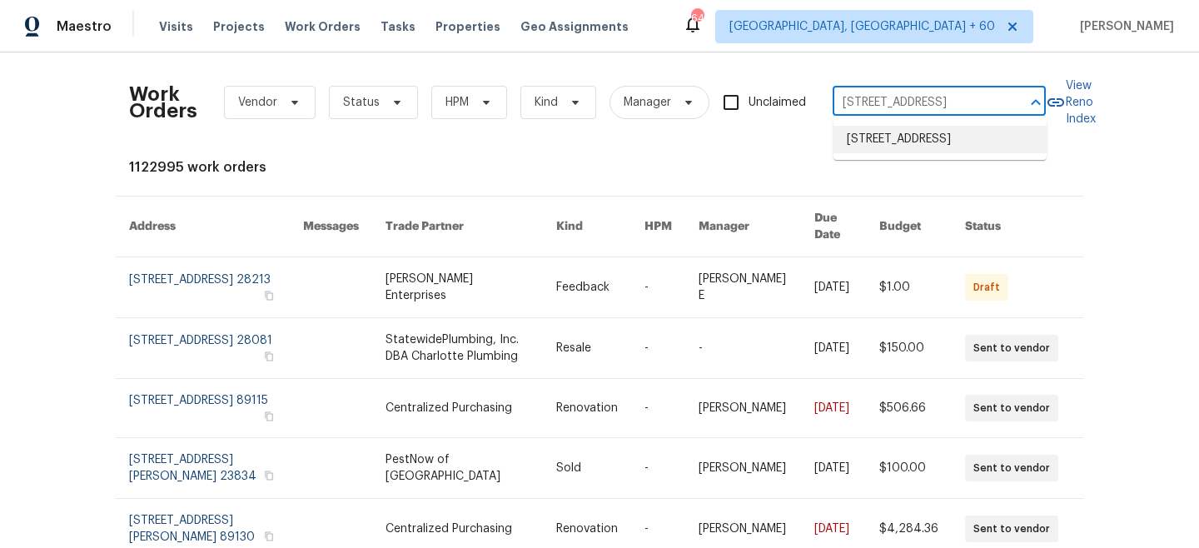
click at [896, 148] on li "[STREET_ADDRESS]" at bounding box center [939, 139] width 213 height 27
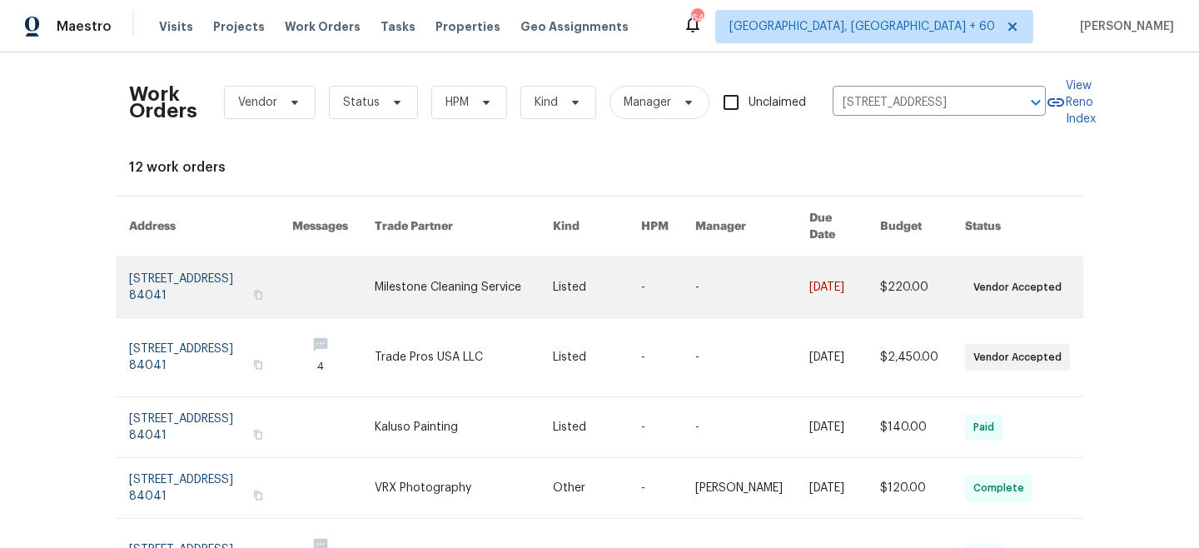
click at [497, 278] on link at bounding box center [464, 287] width 178 height 60
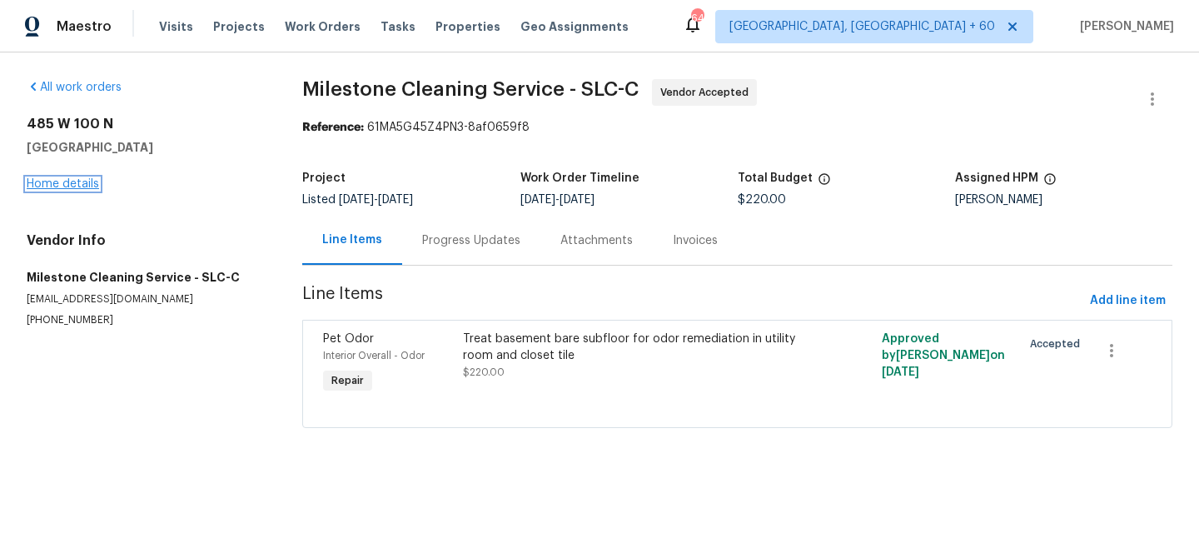
click at [66, 181] on link "Home details" at bounding box center [63, 184] width 72 height 12
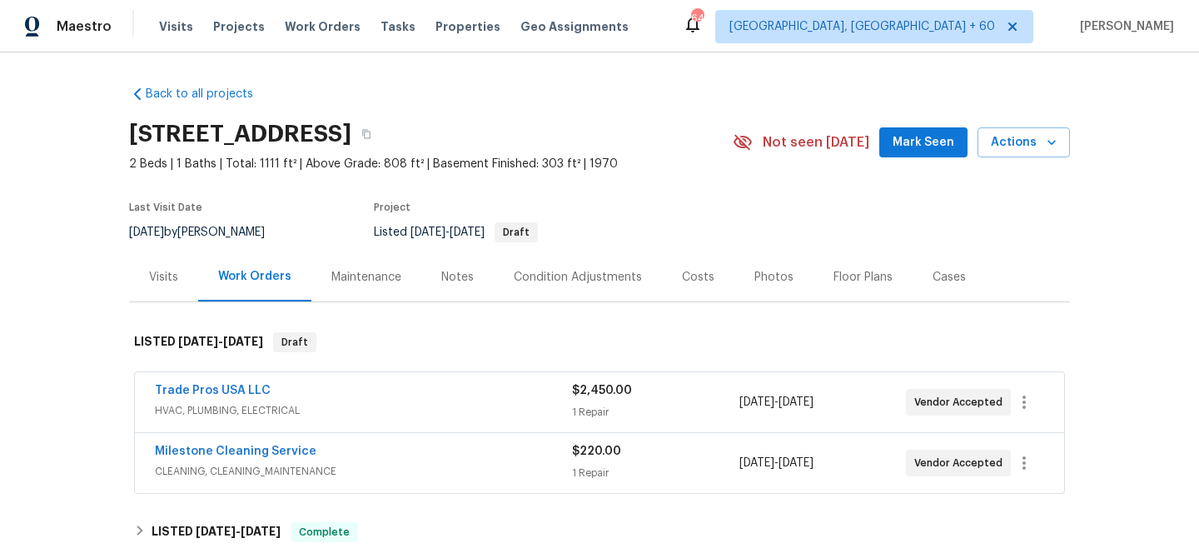
click at [367, 282] on div "Maintenance" at bounding box center [366, 277] width 70 height 17
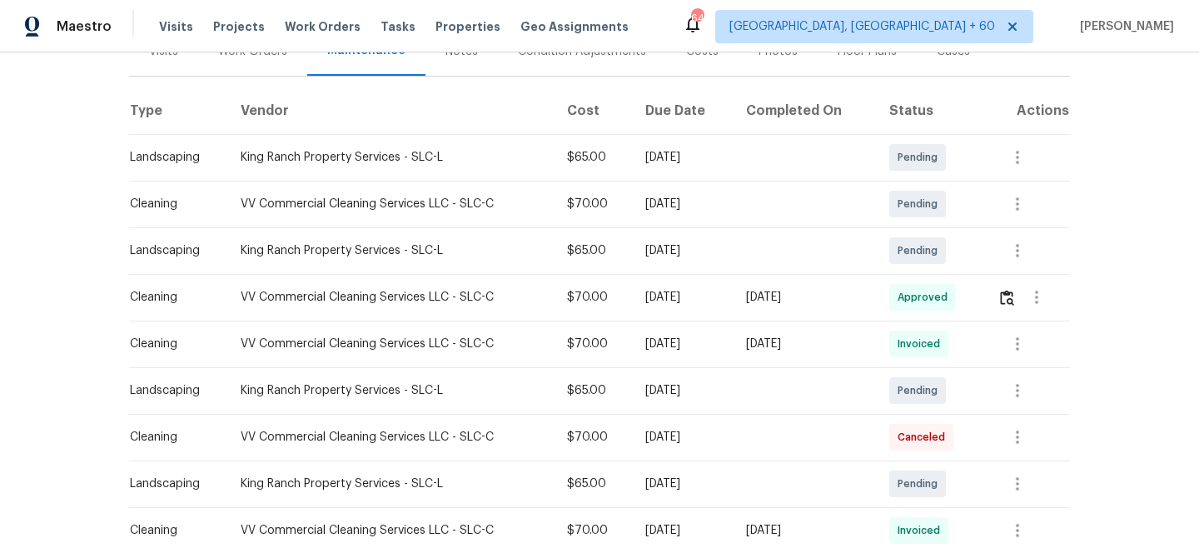
scroll to position [251, 0]
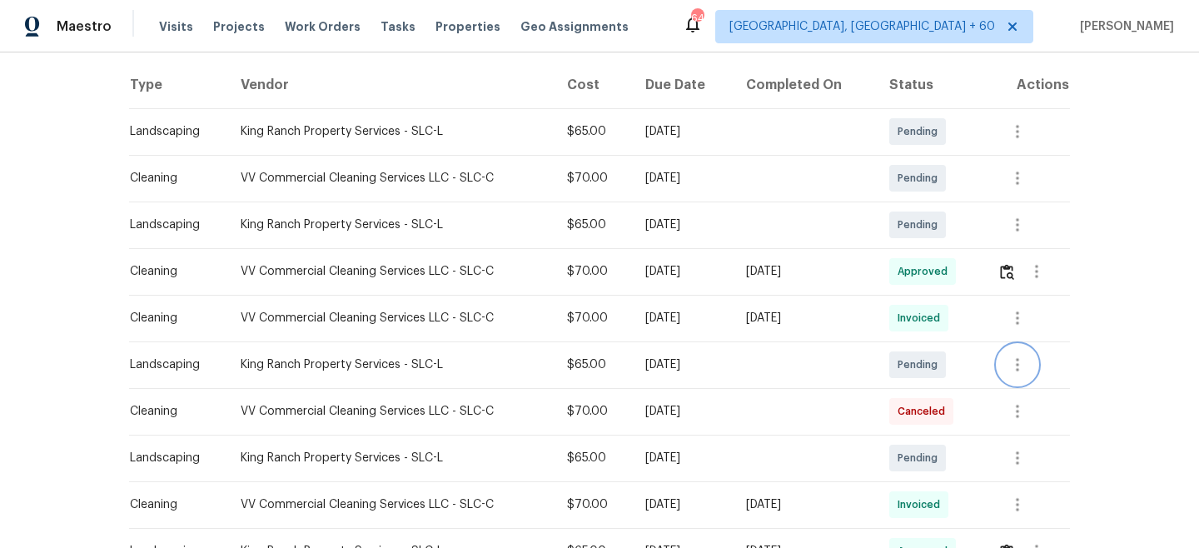
click at [1013, 365] on icon "button" at bounding box center [1017, 365] width 20 height 20
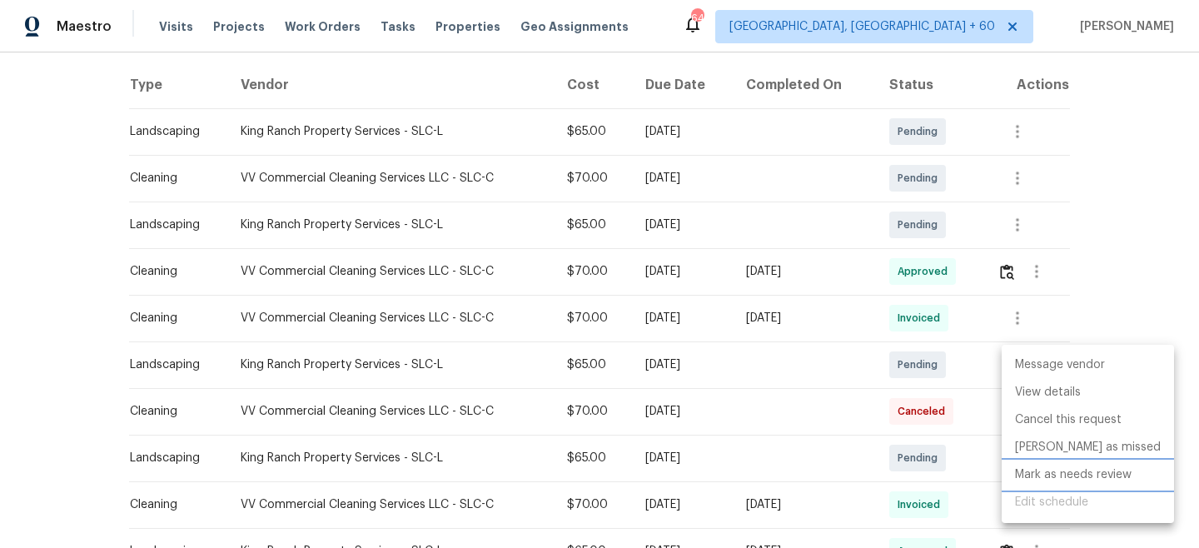
click at [1056, 480] on li "Mark as needs review" at bounding box center [1087, 474] width 172 height 27
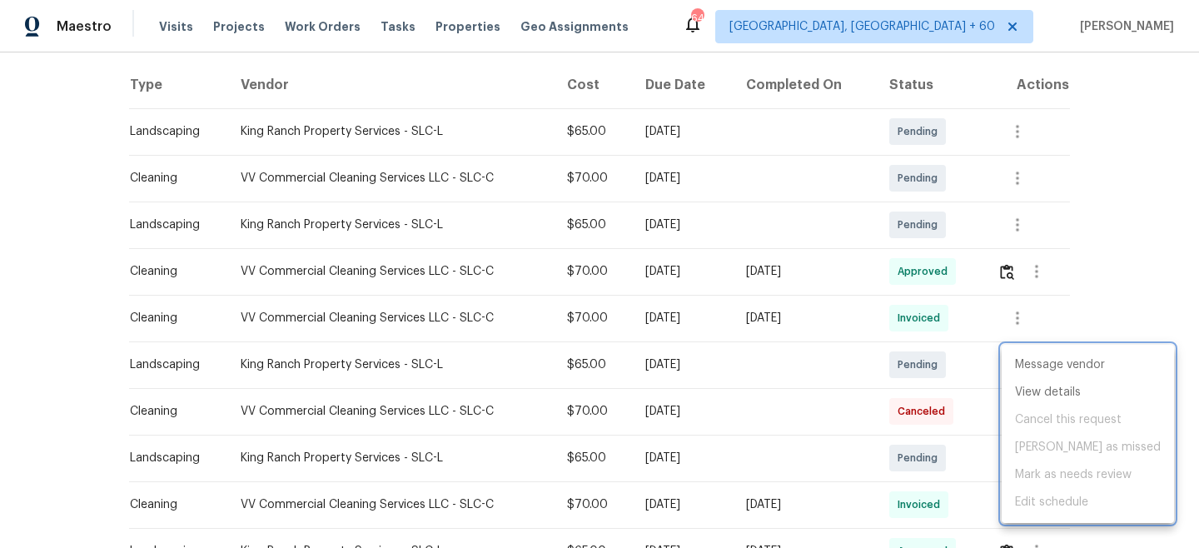
click at [1095, 278] on div at bounding box center [599, 274] width 1199 height 548
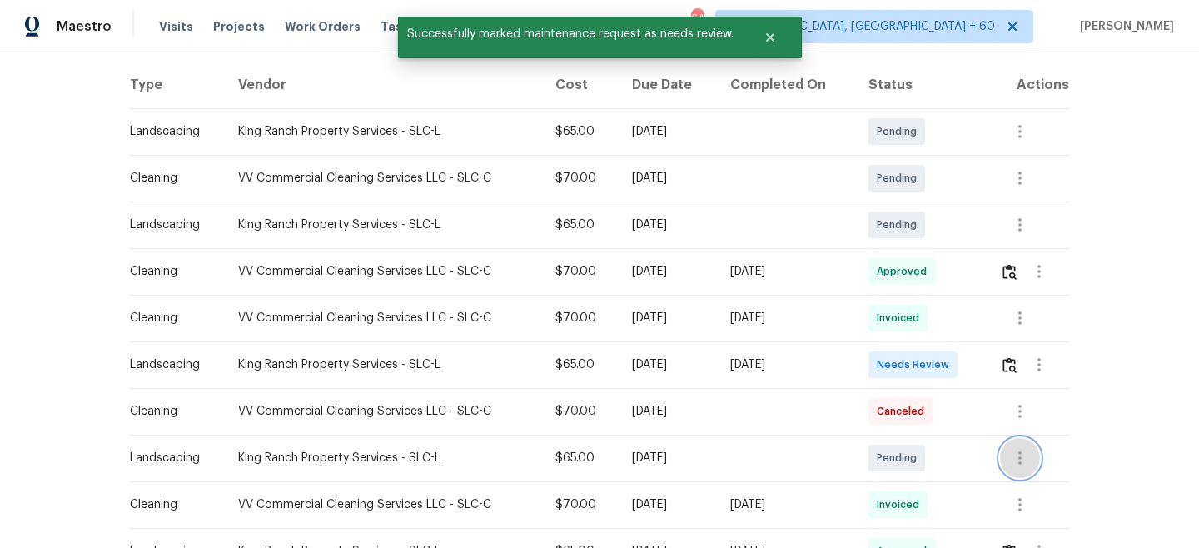
click at [1012, 457] on button "button" at bounding box center [1020, 458] width 40 height 40
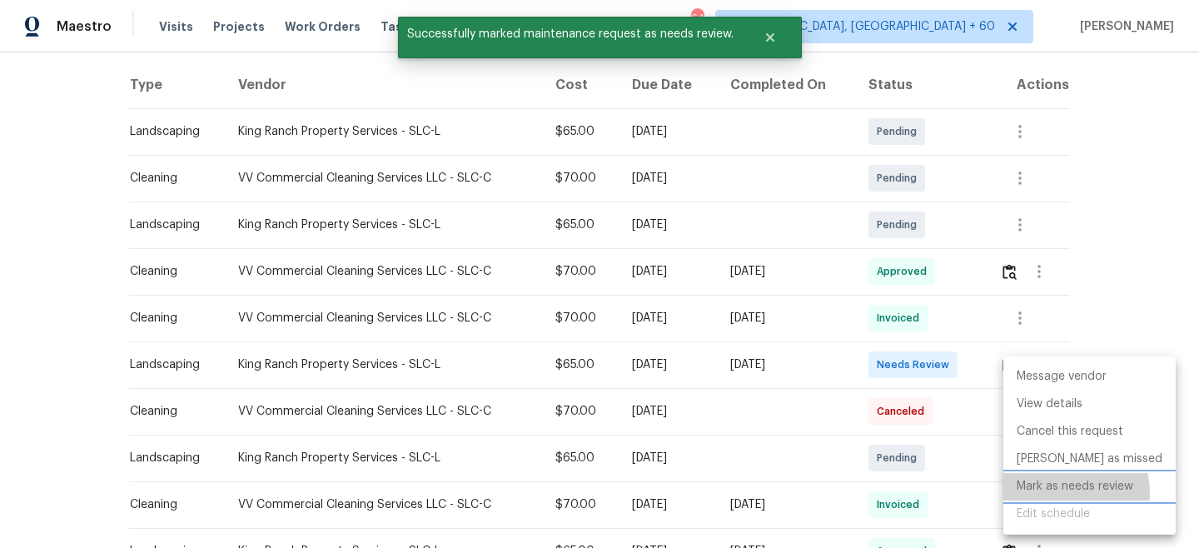
click at [1070, 492] on li "Mark as needs review" at bounding box center [1089, 486] width 172 height 27
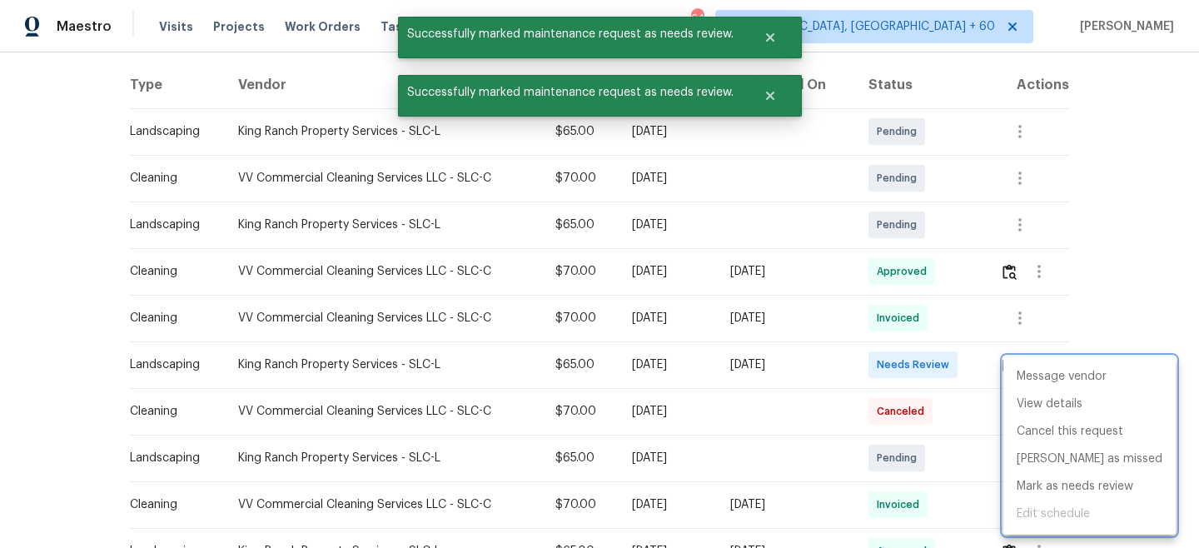
click at [1130, 168] on div at bounding box center [599, 274] width 1199 height 548
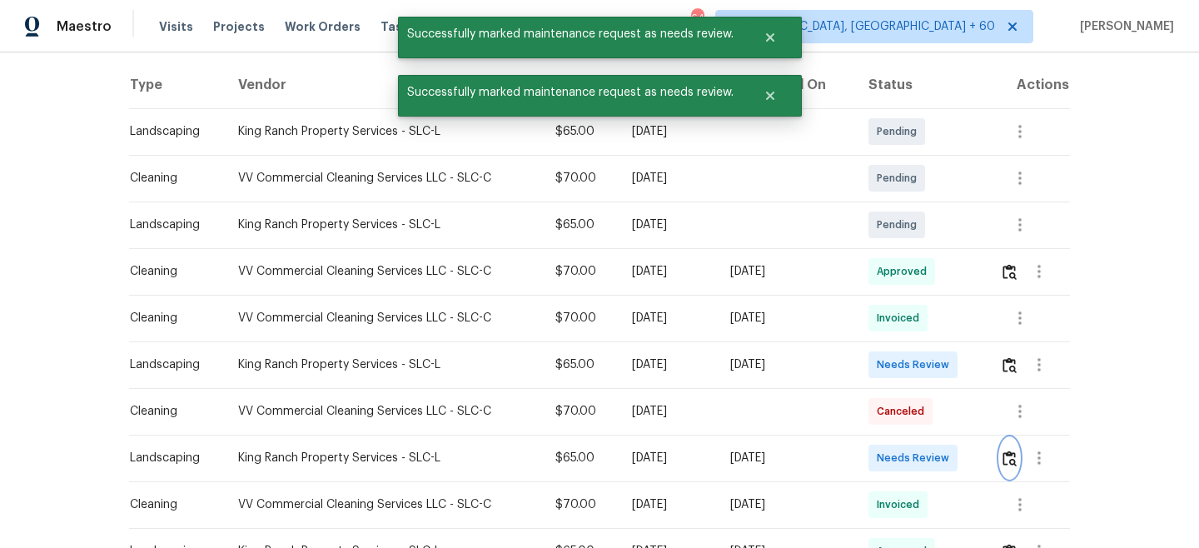
click at [1008, 461] on img "button" at bounding box center [1009, 458] width 14 height 16
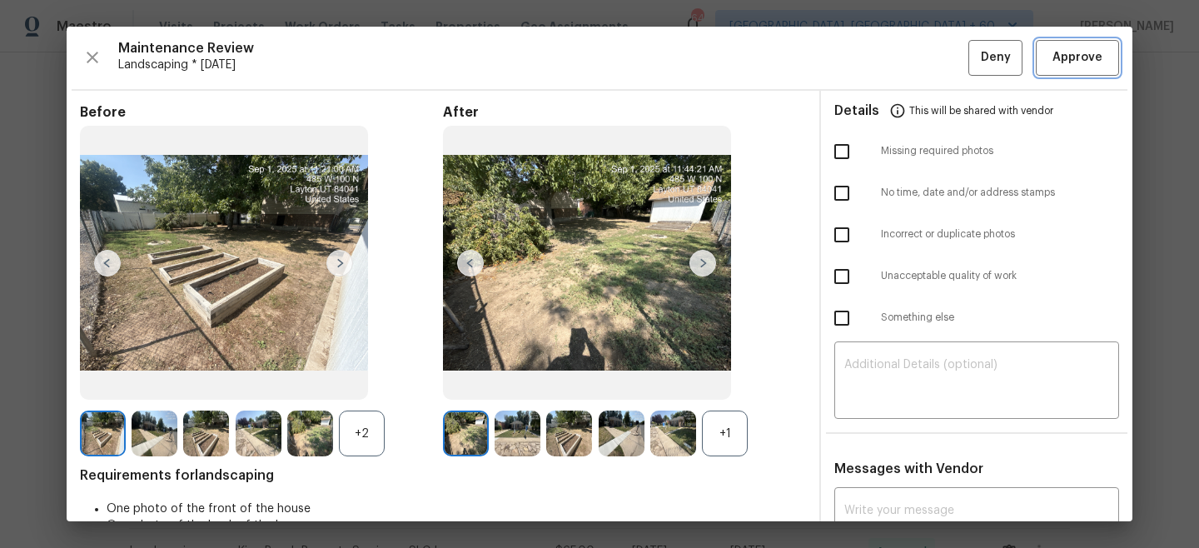
click at [1061, 64] on span "Approve" at bounding box center [1077, 57] width 50 height 21
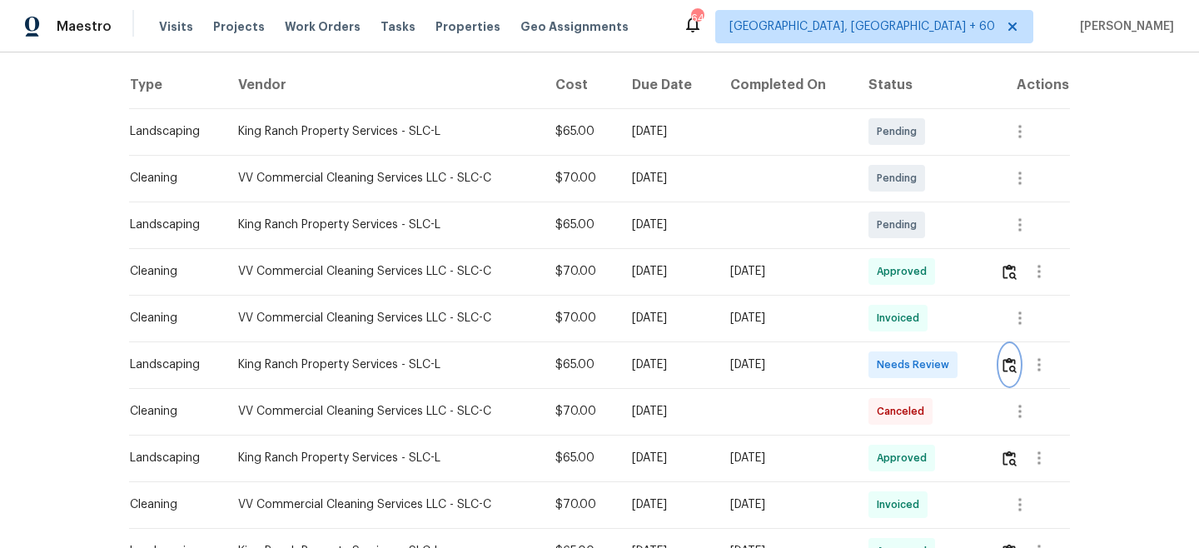
click at [1011, 364] on img "button" at bounding box center [1009, 365] width 14 height 16
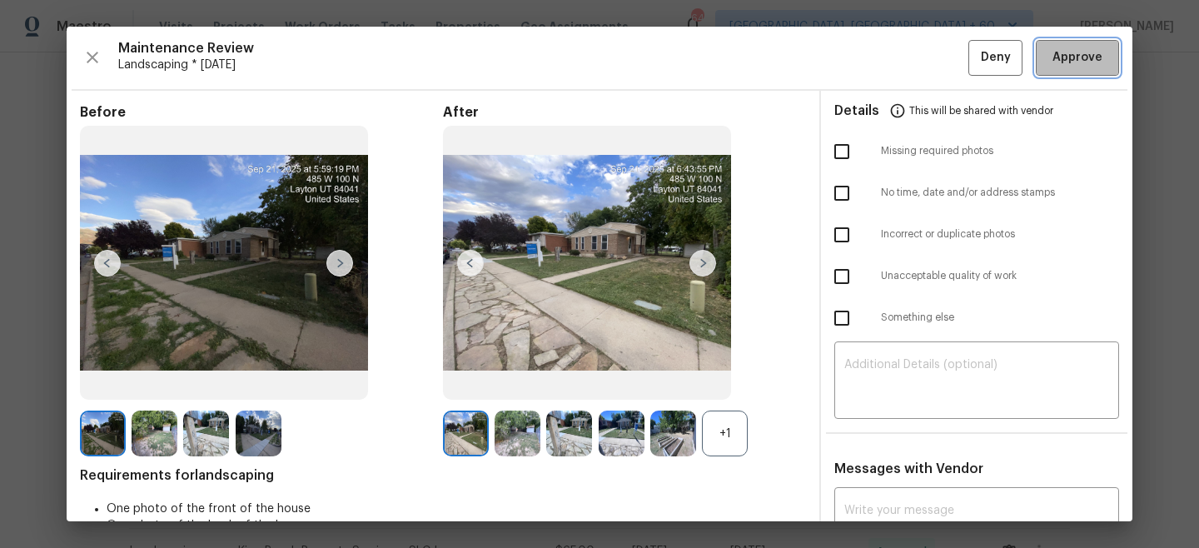
click at [1079, 57] on span "Approve" at bounding box center [1077, 57] width 50 height 21
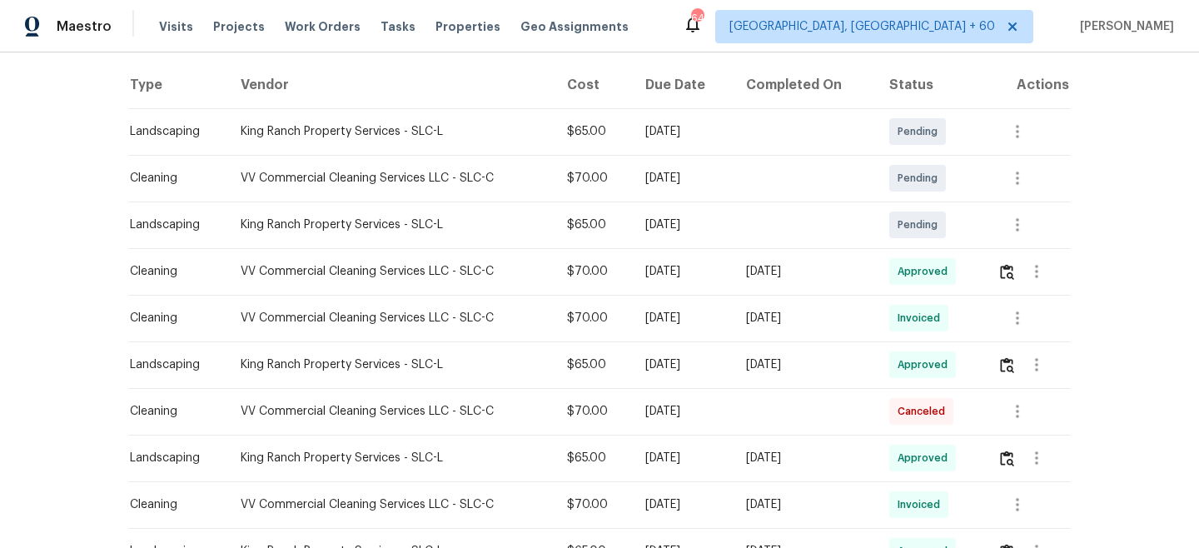
click at [315, 10] on div "Visits Projects Work Orders Tasks Properties Geo Assignments" at bounding box center [403, 26] width 489 height 33
click at [315, 18] on span "Work Orders" at bounding box center [323, 26] width 76 height 17
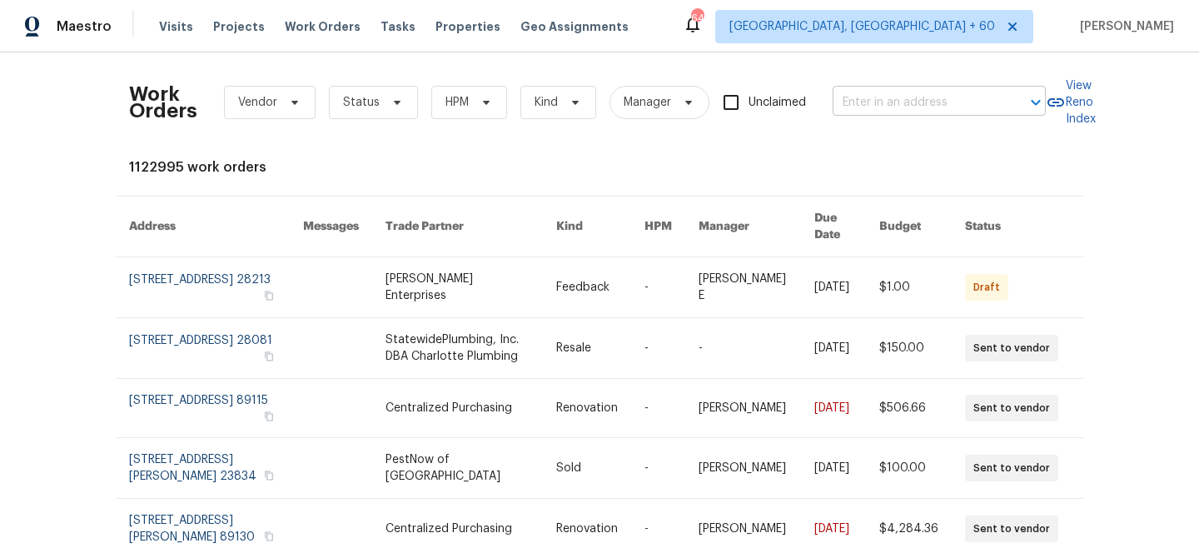
click at [944, 92] on input "text" at bounding box center [915, 103] width 166 height 26
paste input "[STREET_ADDRESS]"
type input "[STREET_ADDRESS]"
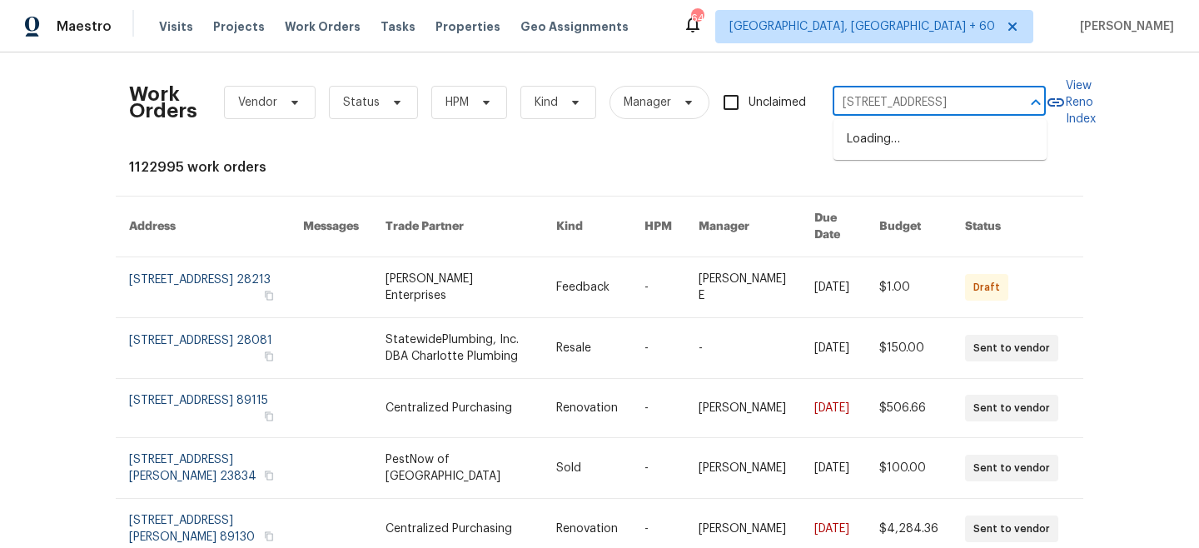
scroll to position [0, 83]
click at [883, 153] on li "[STREET_ADDRESS]" at bounding box center [939, 139] width 213 height 27
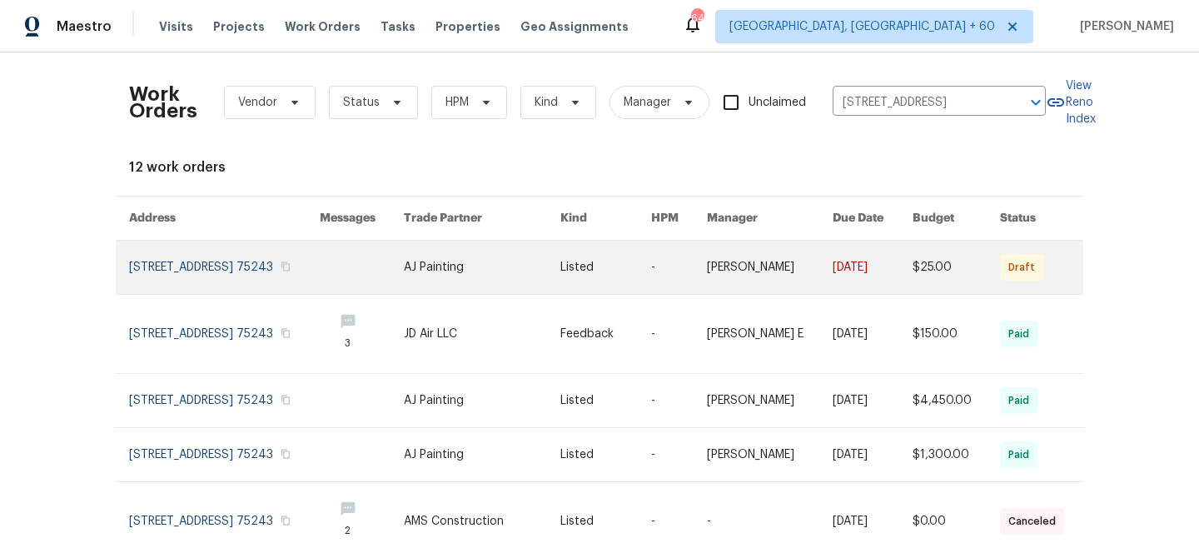
click at [486, 288] on link at bounding box center [482, 267] width 157 height 53
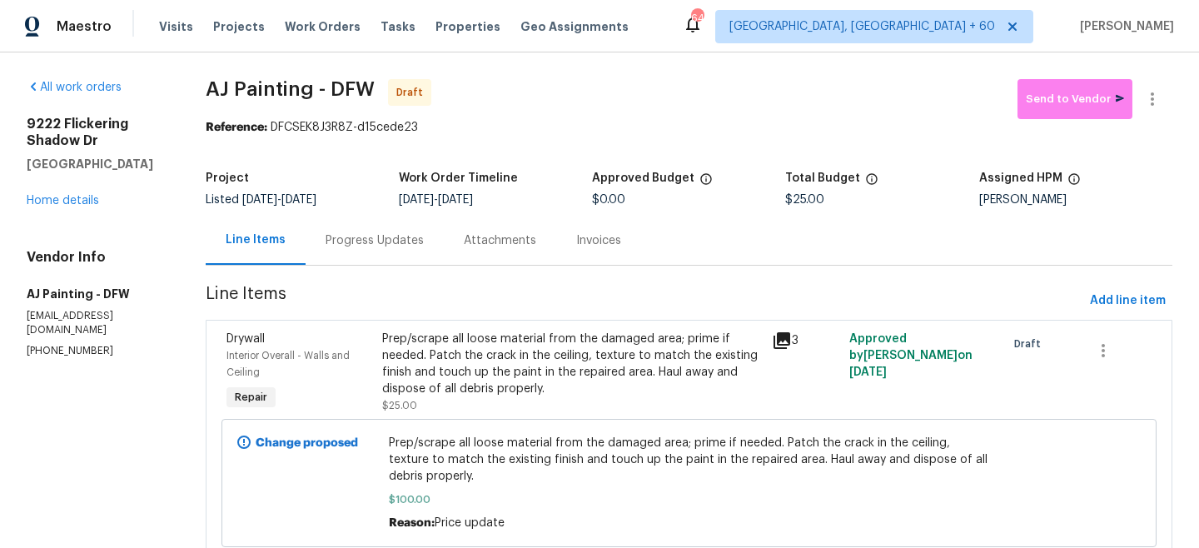
click at [42, 185] on div "[STREET_ADDRESS][PERSON_NAME] Home details" at bounding box center [96, 162] width 139 height 93
click at [61, 200] on link "Home details" at bounding box center [63, 201] width 72 height 12
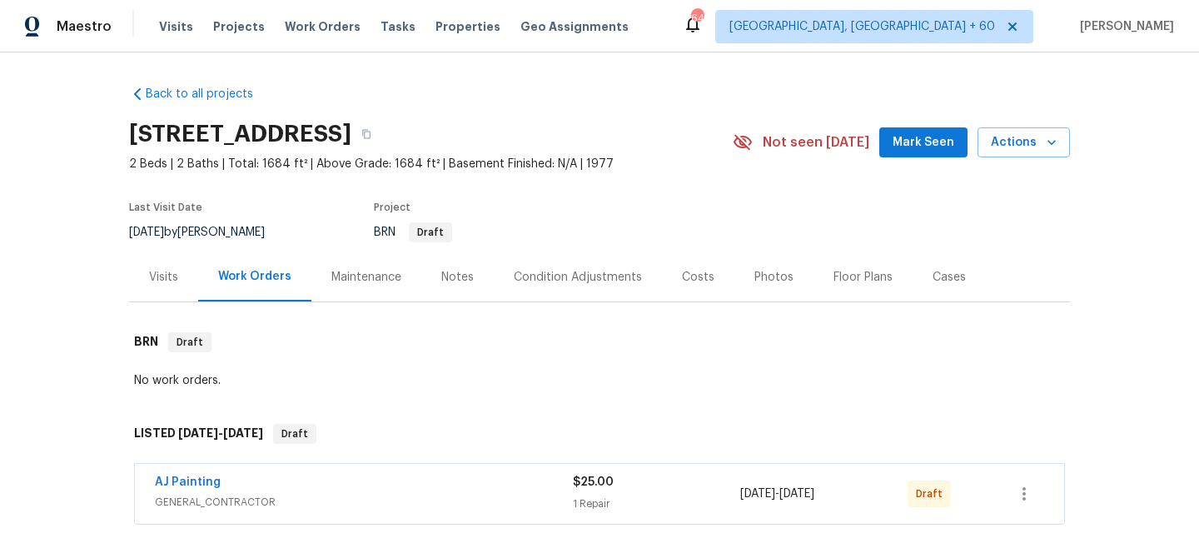
click at [380, 282] on div "Maintenance" at bounding box center [366, 277] width 70 height 17
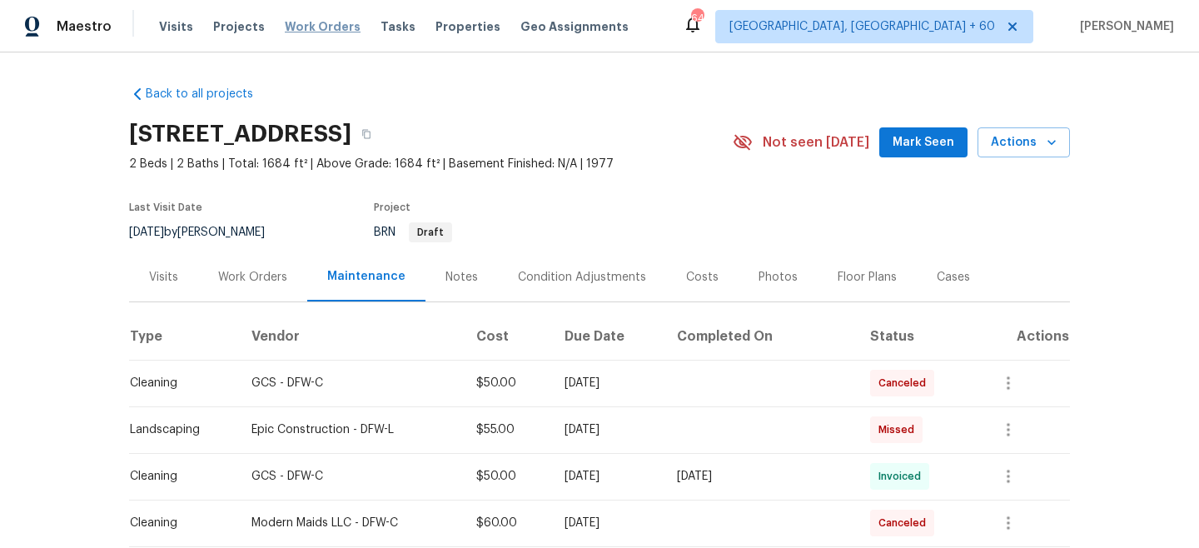
click at [317, 22] on span "Work Orders" at bounding box center [323, 26] width 76 height 17
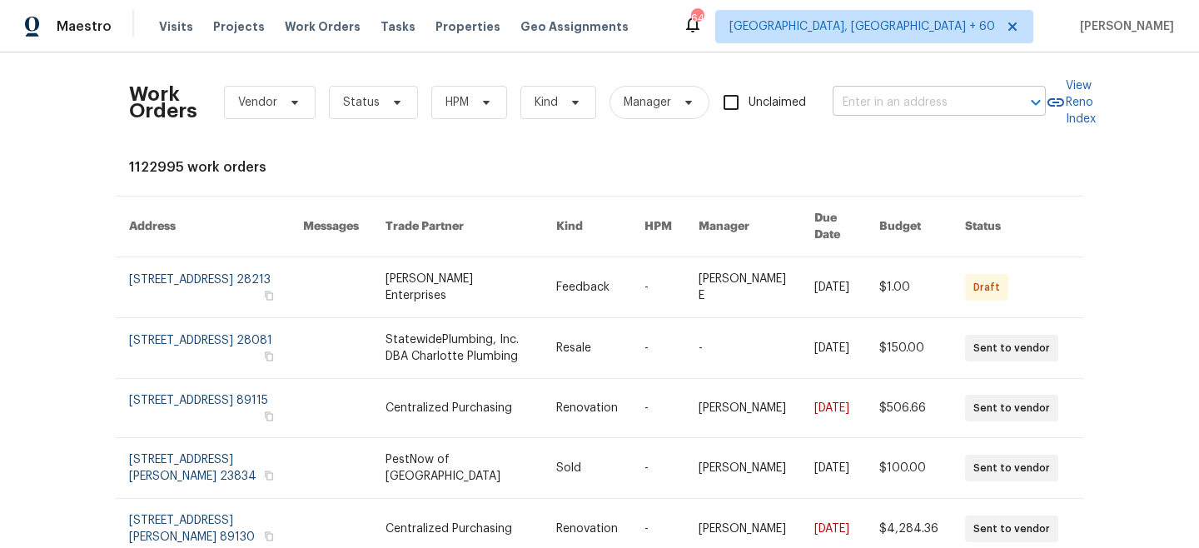
click at [918, 99] on input "text" at bounding box center [915, 103] width 166 height 26
paste input "[STREET_ADDRESS]"
type input "[STREET_ADDRESS]"
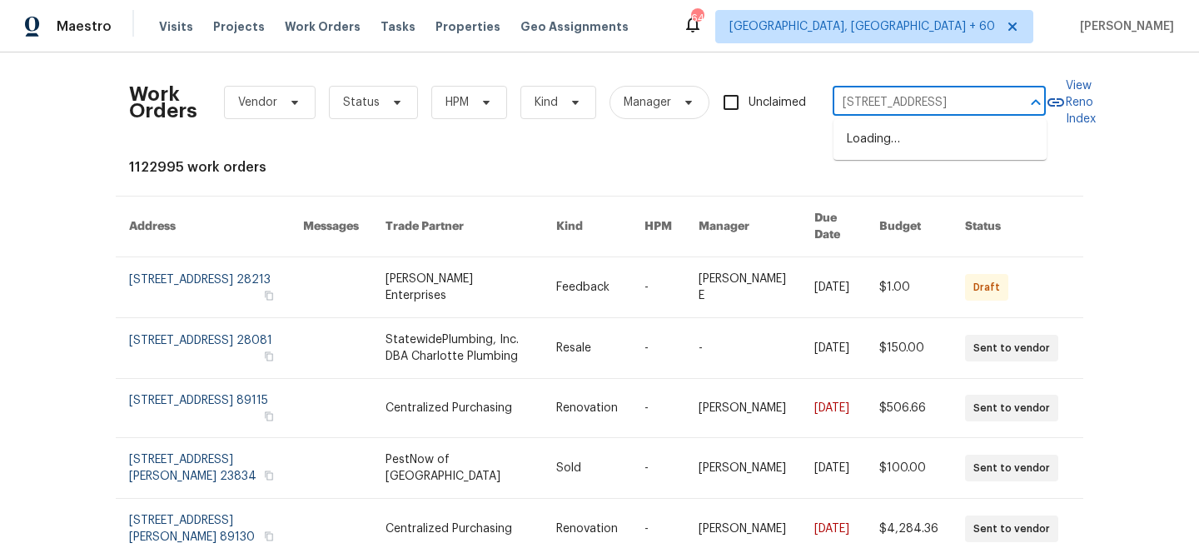
scroll to position [0, 62]
click at [940, 151] on li "[STREET_ADDRESS]" at bounding box center [939, 139] width 213 height 27
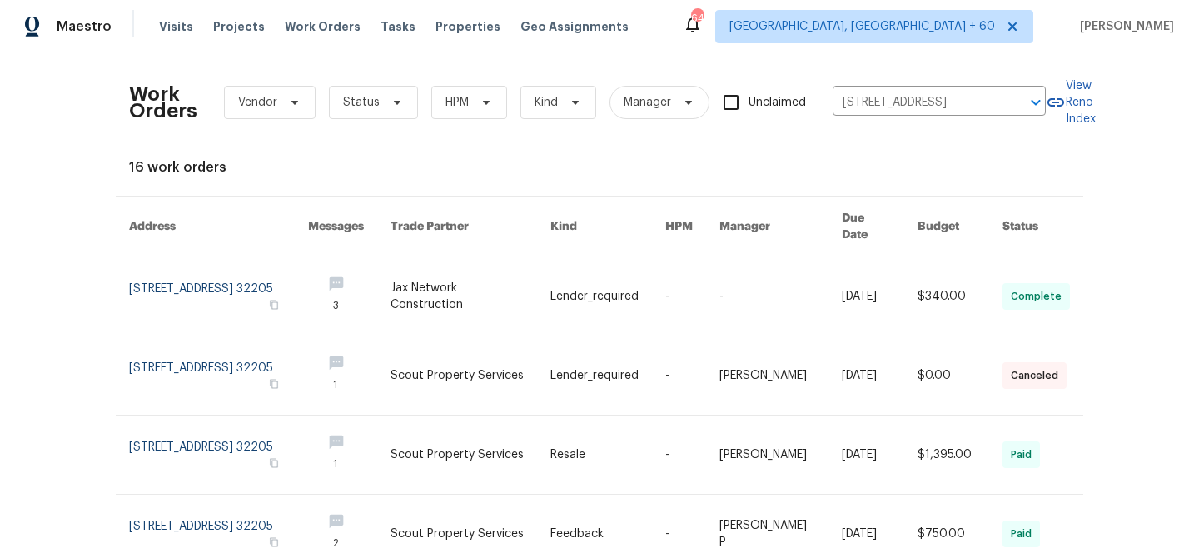
click at [532, 280] on link at bounding box center [470, 296] width 160 height 78
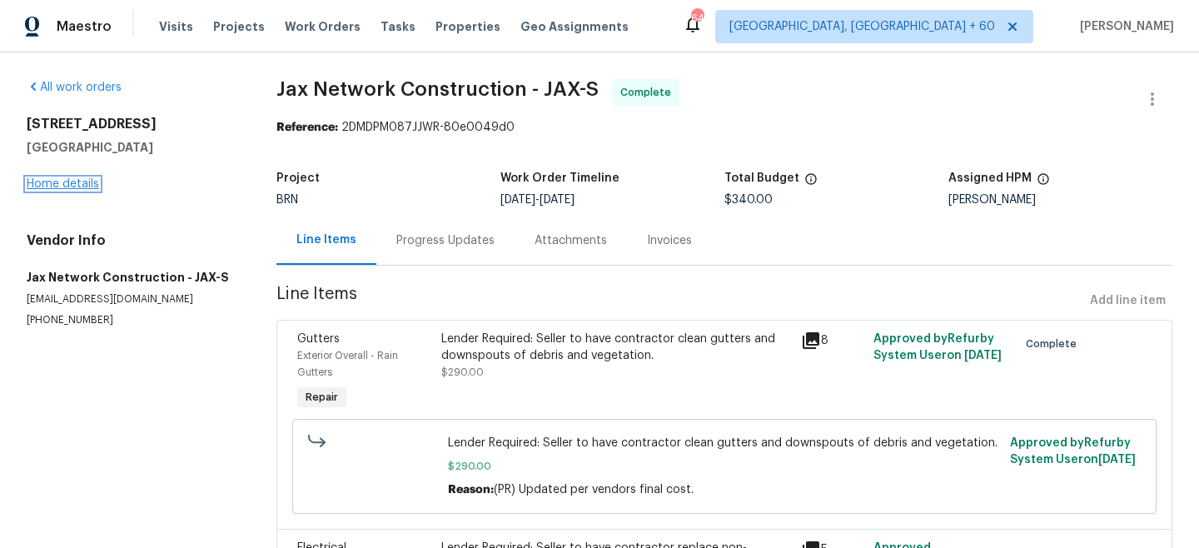
click at [46, 187] on link "Home details" at bounding box center [63, 184] width 72 height 12
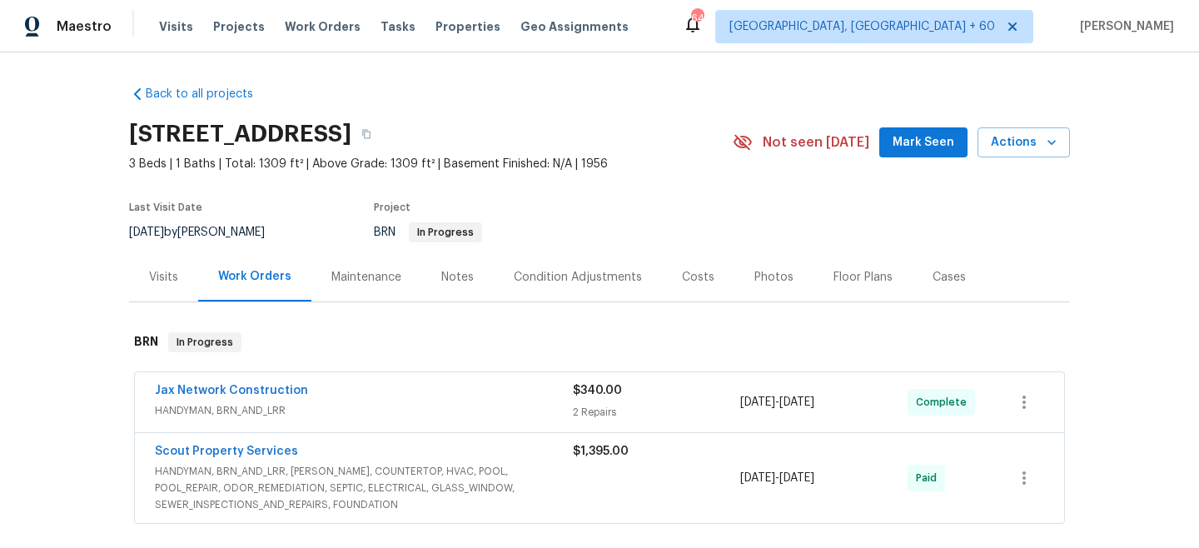
scroll to position [128, 0]
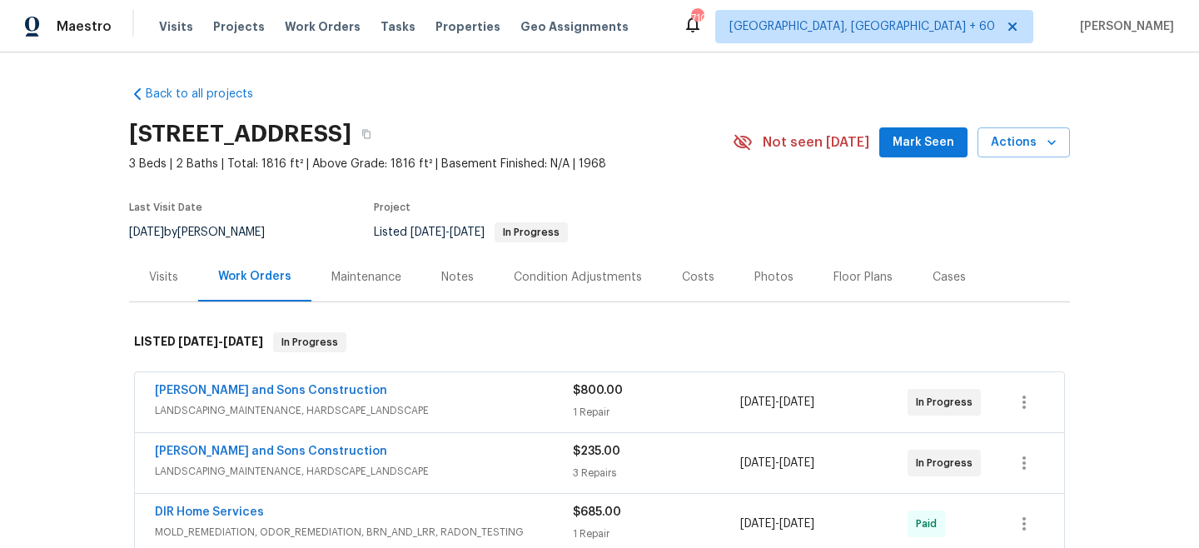
click at [633, 393] on div "$800.00" at bounding box center [656, 390] width 167 height 17
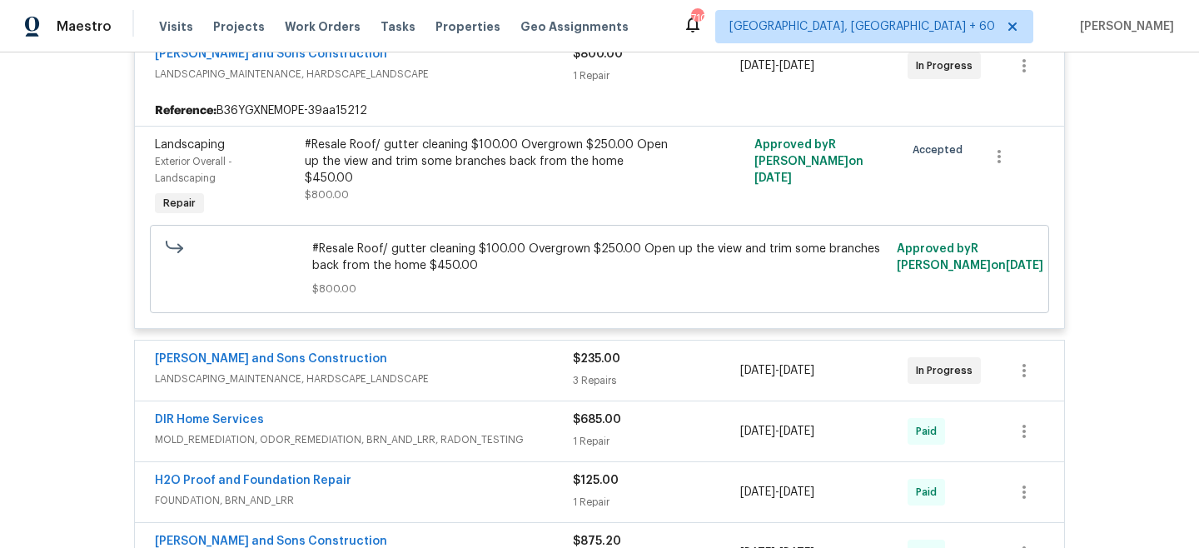
scroll to position [372, 0]
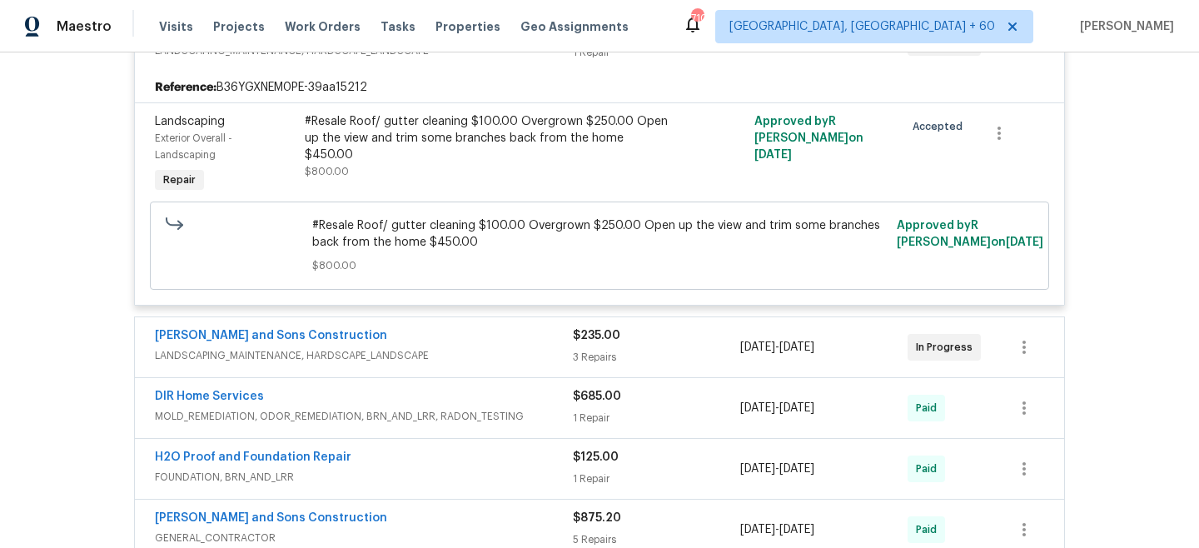
click at [599, 340] on span "$235.00" at bounding box center [596, 336] width 47 height 12
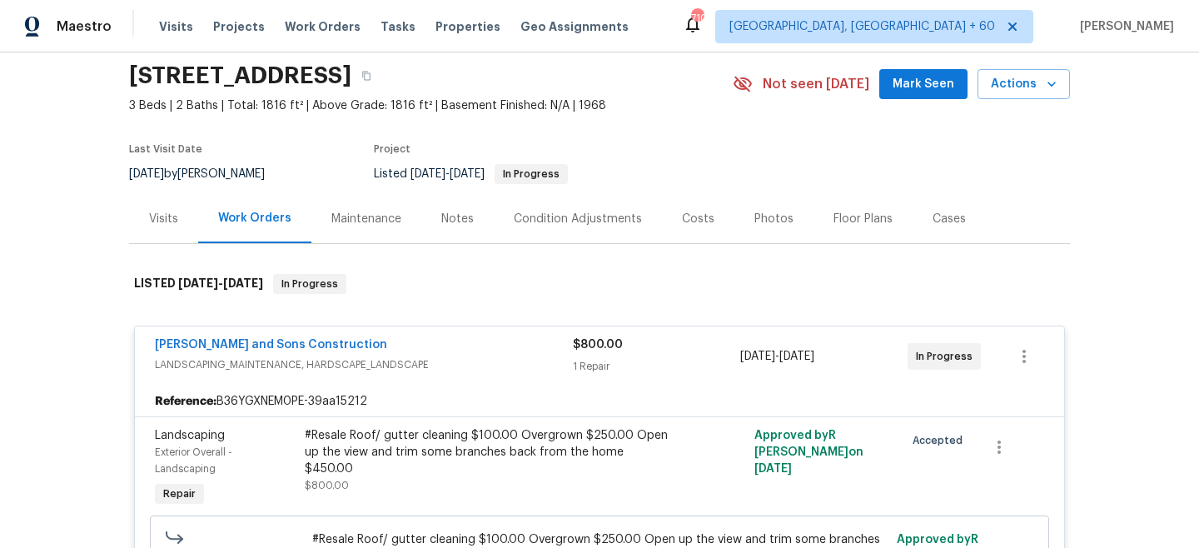
scroll to position [50, 0]
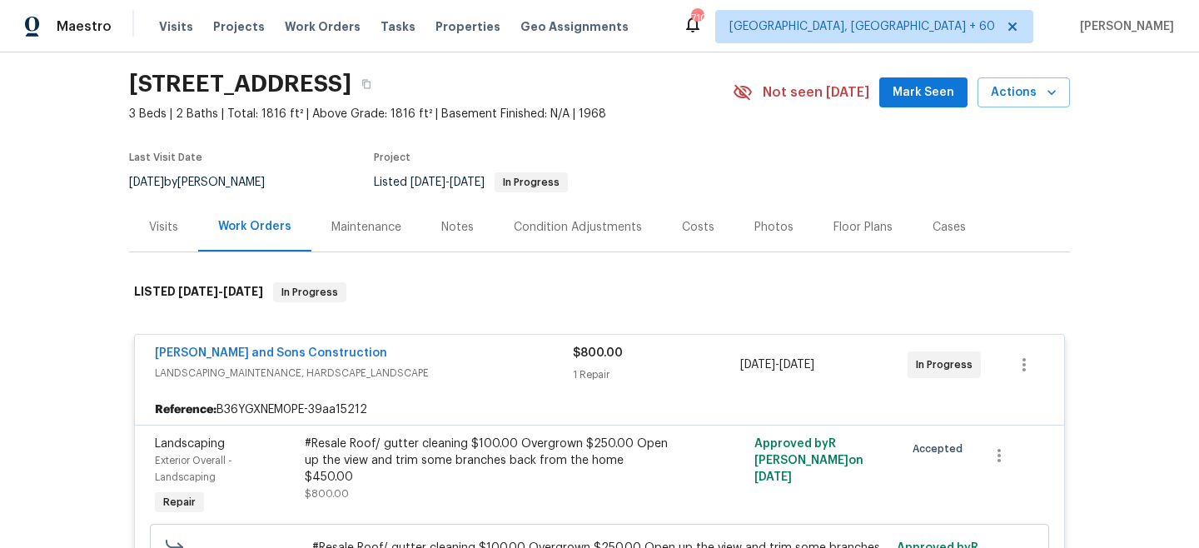
click at [352, 230] on div "Maintenance" at bounding box center [366, 227] width 70 height 17
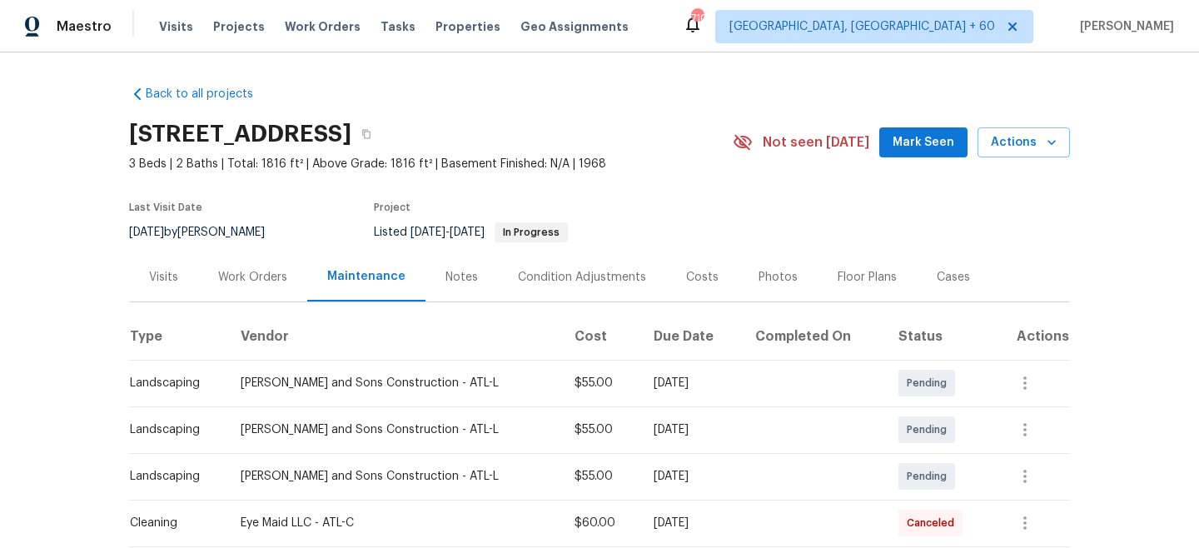
scroll to position [100, 0]
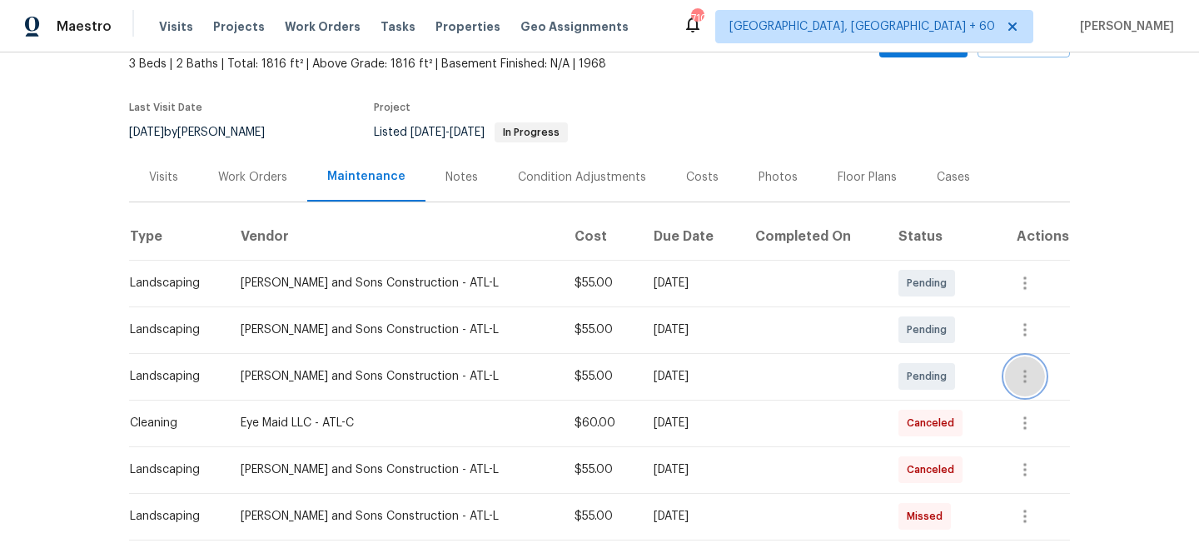
click at [1025, 376] on icon "button" at bounding box center [1025, 376] width 20 height 20
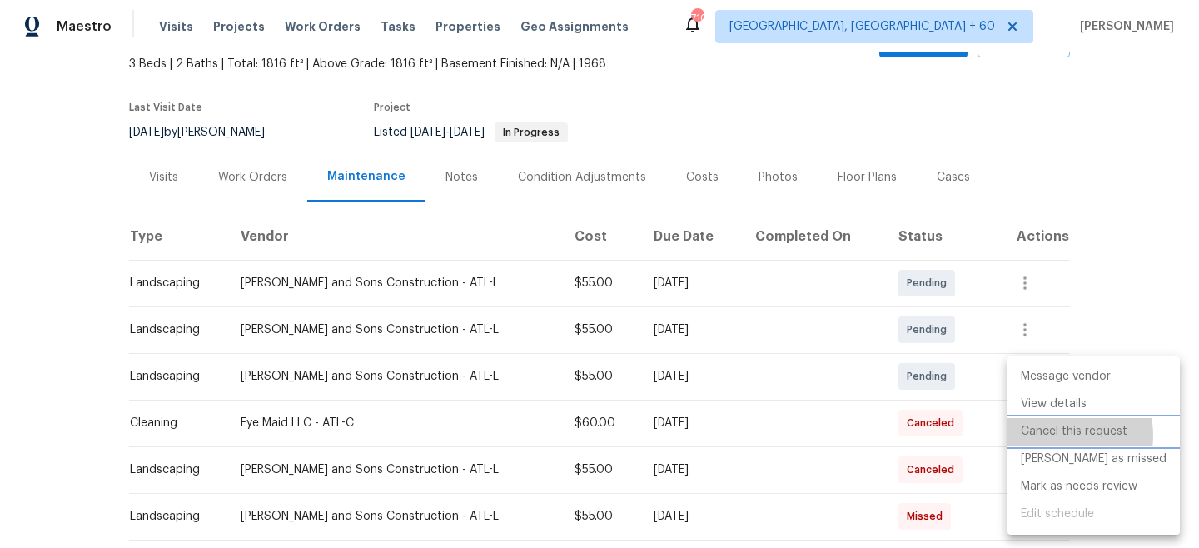
click at [1062, 435] on li "Cancel this request" at bounding box center [1093, 431] width 172 height 27
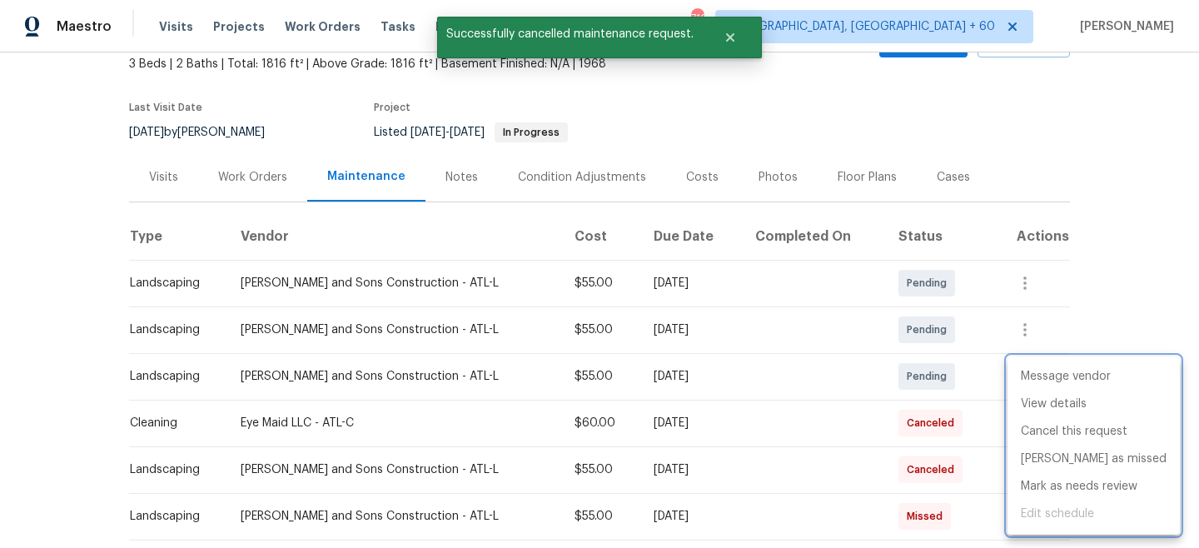
click at [1149, 246] on div at bounding box center [599, 274] width 1199 height 548
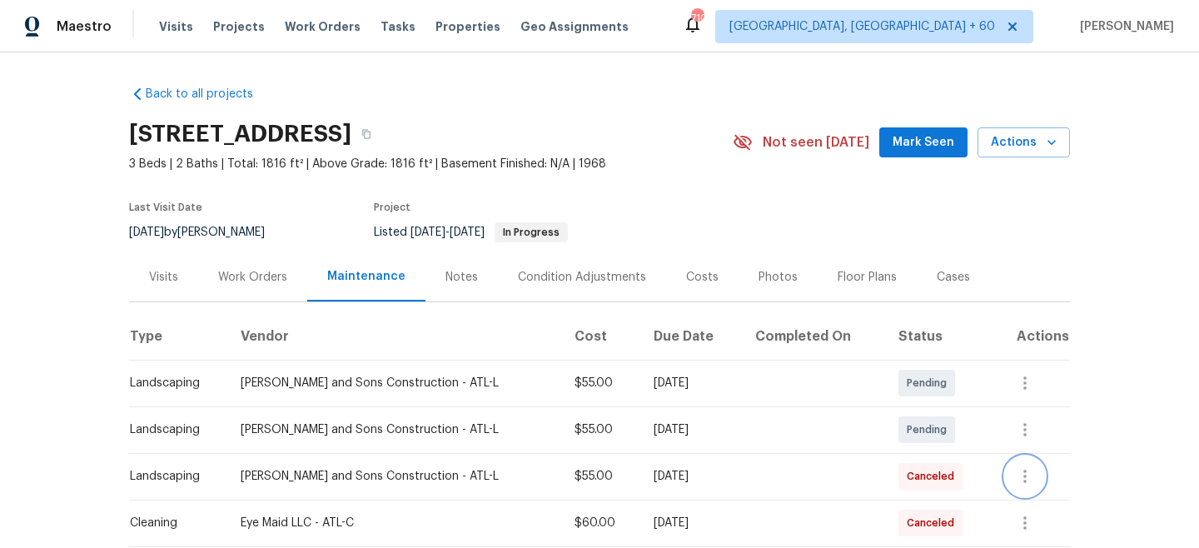
scroll to position [1, 0]
click at [246, 290] on div "Work Orders" at bounding box center [252, 275] width 109 height 49
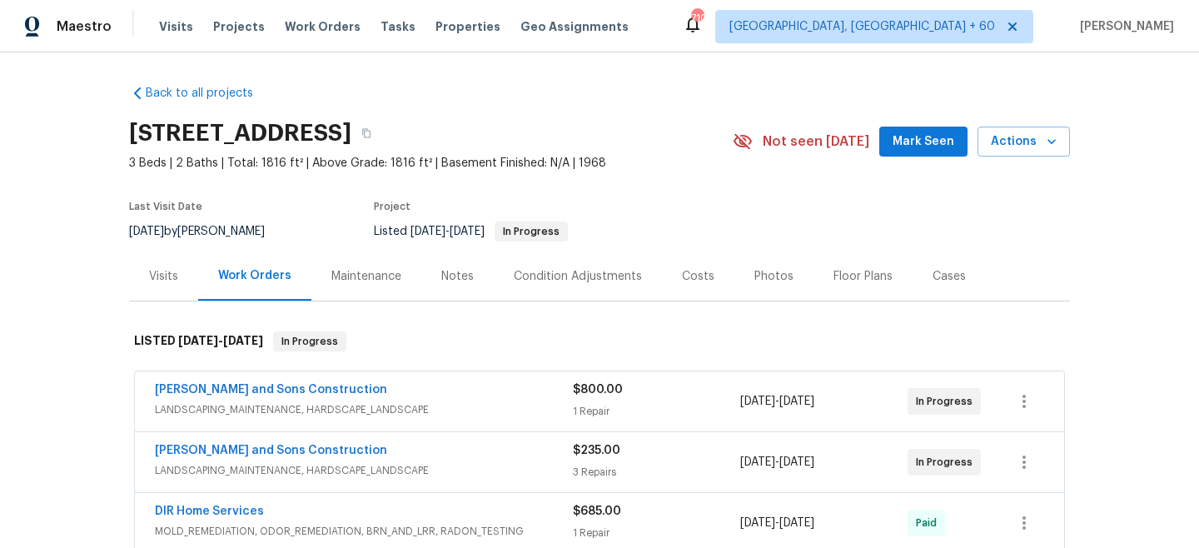
scroll to position [117, 0]
